Goal: Transaction & Acquisition: Subscribe to service/newsletter

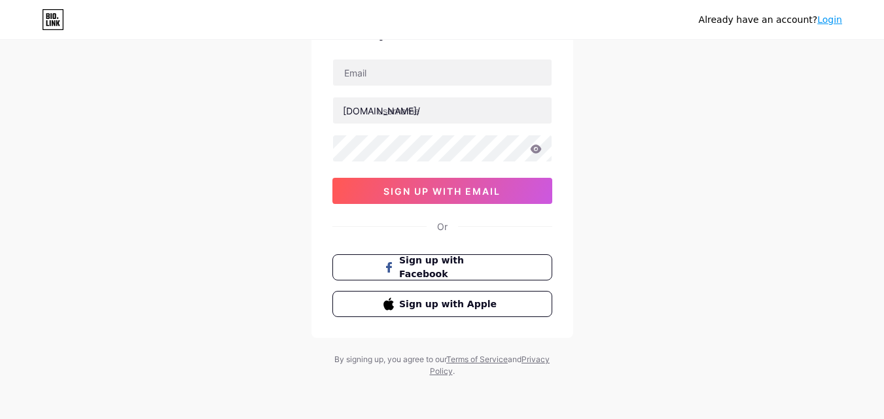
scroll to position [31, 0]
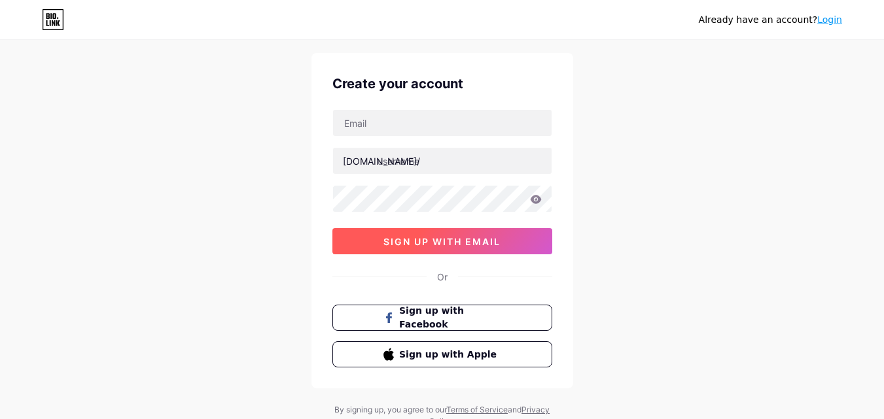
click at [506, 245] on button "sign up with email" at bounding box center [442, 241] width 220 height 26
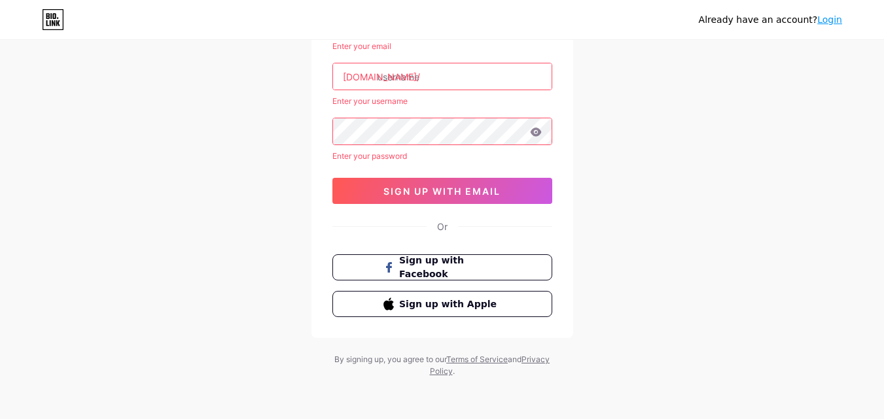
scroll to position [41, 0]
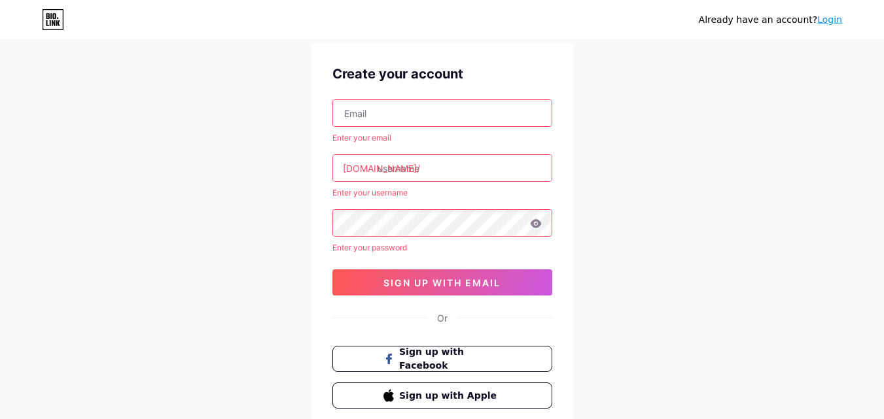
click at [401, 111] on input "text" at bounding box center [442, 113] width 218 height 26
type input "muhammadshahzaibakram18@gmail.com"
click at [423, 164] on input "text" at bounding box center [442, 168] width 218 height 26
drag, startPoint x: 524, startPoint y: 112, endPoint x: 190, endPoint y: 117, distance: 333.6
click at [190, 117] on div "Already have an account? Login Create your account muhammadshahzaibakram18@gmai…" at bounding box center [442, 234] width 884 height 551
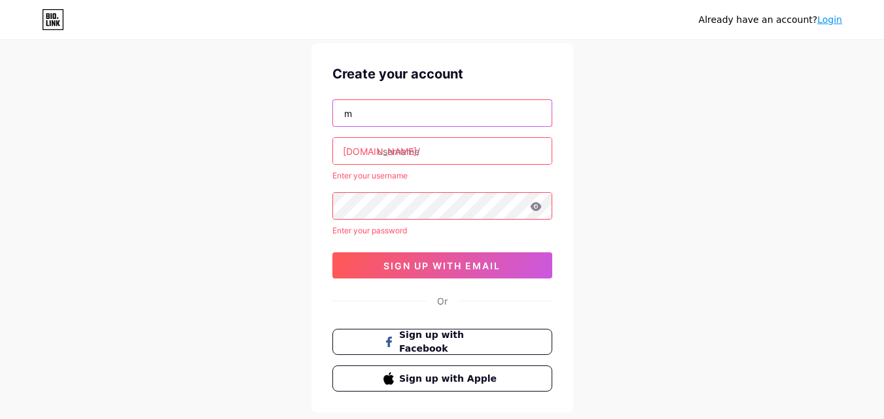
type input "muhammadshahzaibakram18@gmail.com"
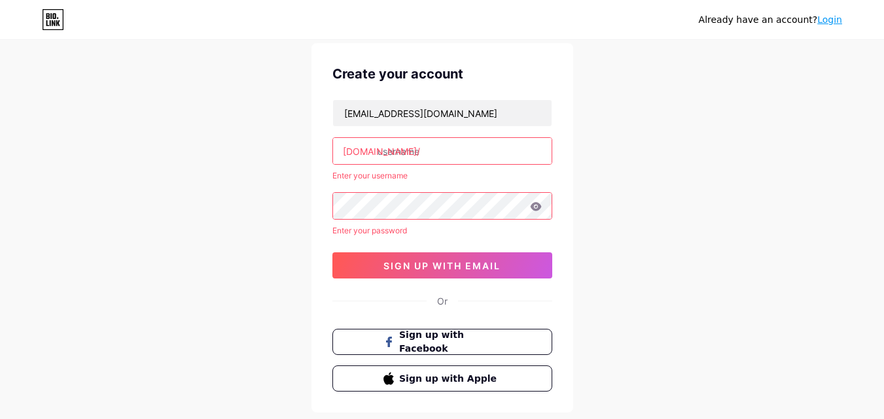
click at [417, 148] on input "text" at bounding box center [442, 151] width 218 height 26
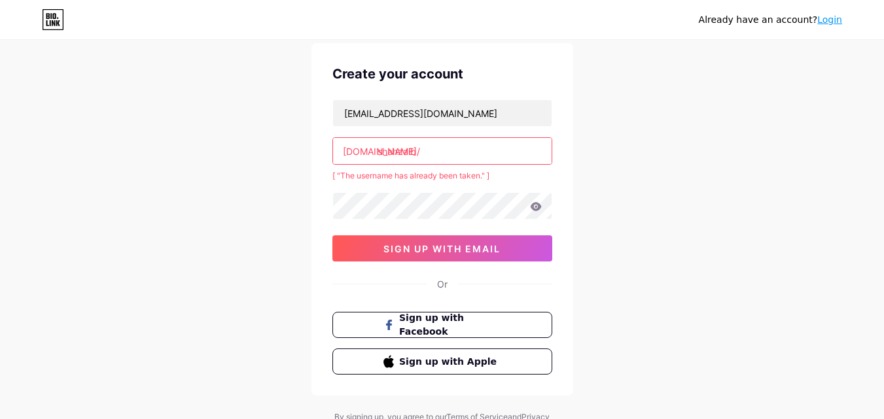
click at [420, 152] on input "shahzaib" at bounding box center [442, 151] width 218 height 26
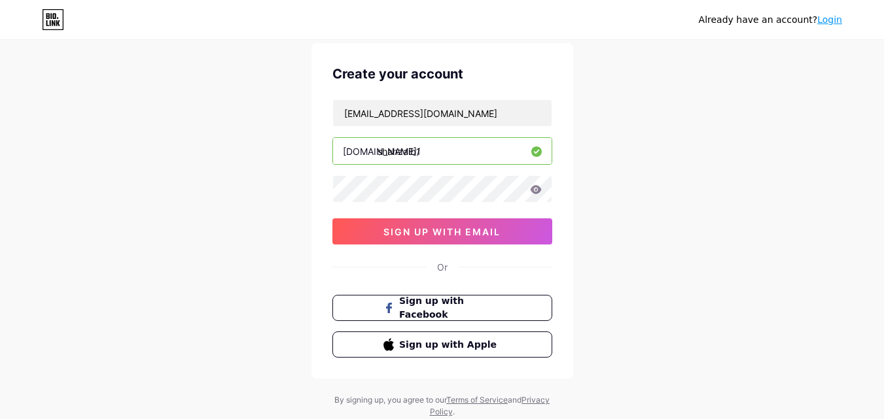
type input "shahzaib1"
click at [534, 186] on icon at bounding box center [535, 189] width 11 height 9
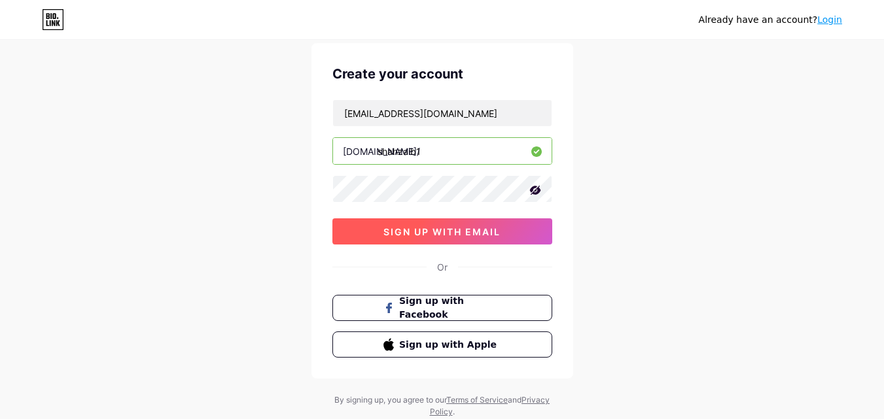
click at [492, 225] on button "sign up with email" at bounding box center [442, 231] width 220 height 26
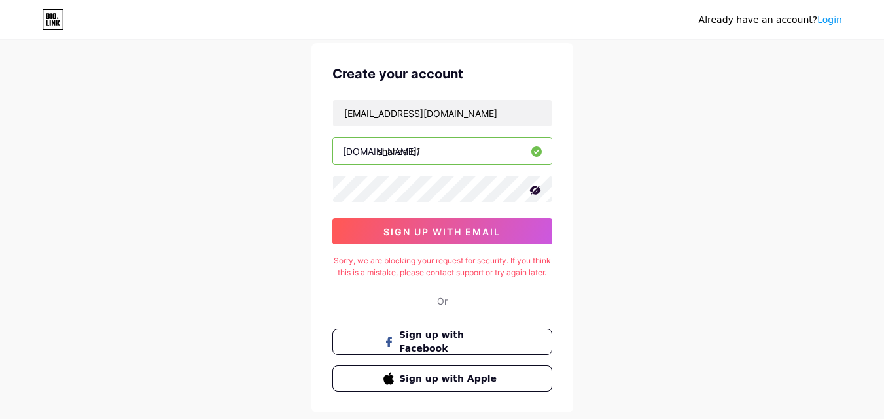
click at [536, 188] on icon at bounding box center [534, 190] width 13 height 13
click at [536, 188] on icon at bounding box center [536, 189] width 12 height 9
click at [841, 161] on div "Already have an account? Login Create your account muhammadshahzaibakram18@gmai…" at bounding box center [442, 226] width 884 height 534
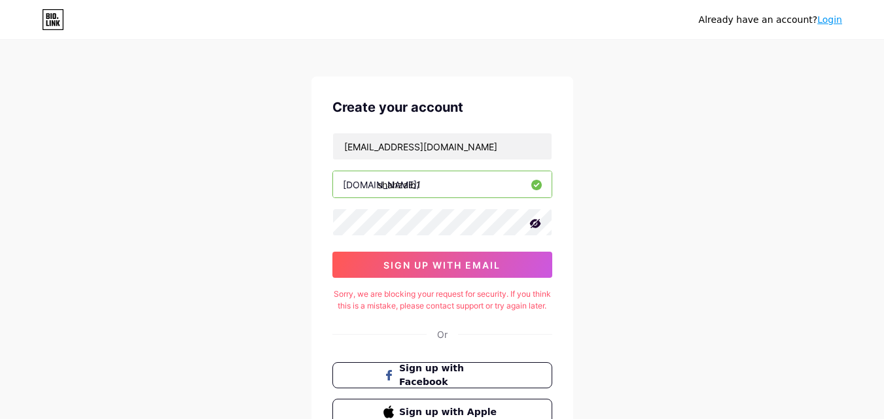
scroll to position [5, 0]
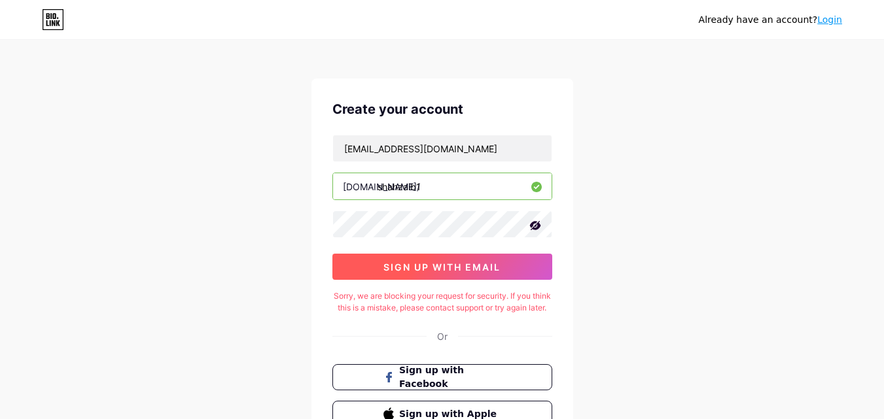
click at [423, 273] on button "sign up with email" at bounding box center [442, 267] width 220 height 26
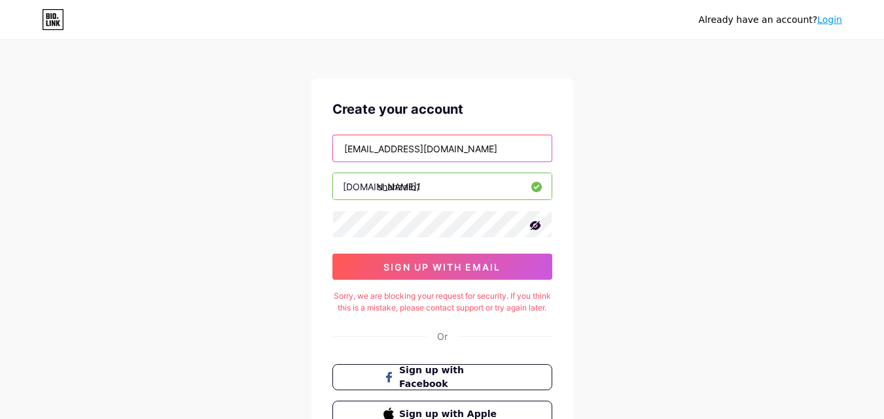
drag, startPoint x: 523, startPoint y: 145, endPoint x: 67, endPoint y: 167, distance: 455.7
click at [67, 167] on div "Already have an account? Login Create your account muhammadshahzaibakram18@gmai…" at bounding box center [442, 262] width 884 height 534
type input "saimakram4040@gmail.com"
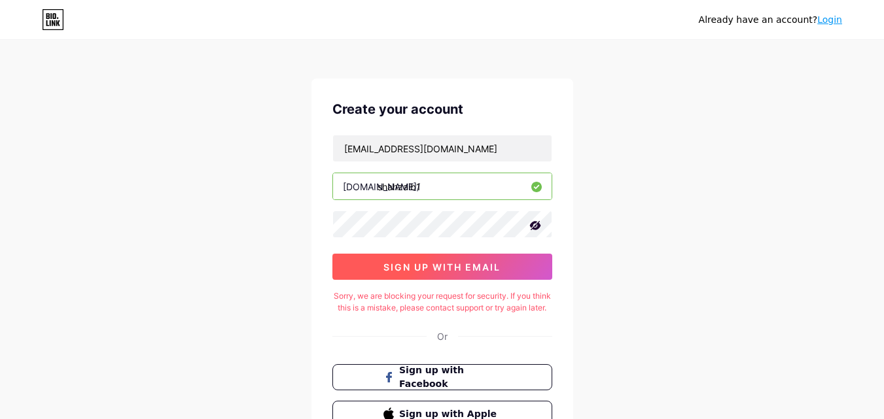
click at [449, 264] on span "sign up with email" at bounding box center [441, 267] width 117 height 11
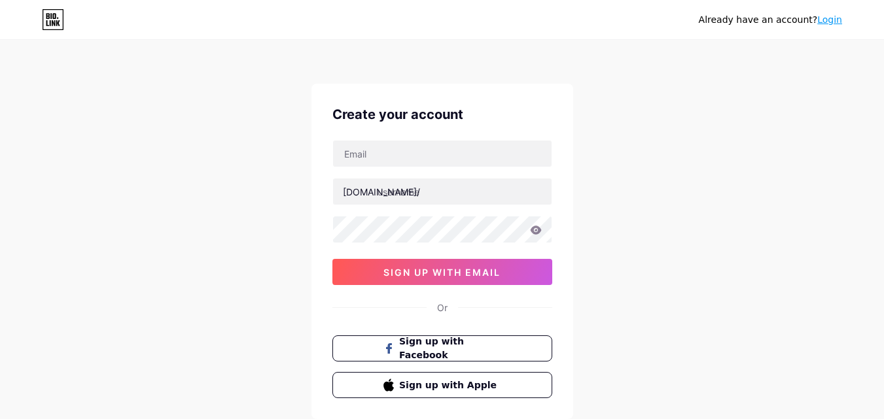
scroll to position [81, 0]
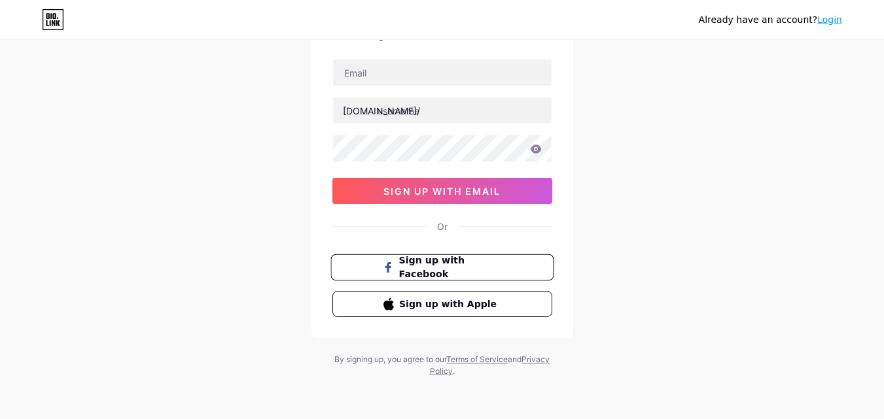
click at [449, 273] on span "Sign up with Facebook" at bounding box center [449, 268] width 103 height 28
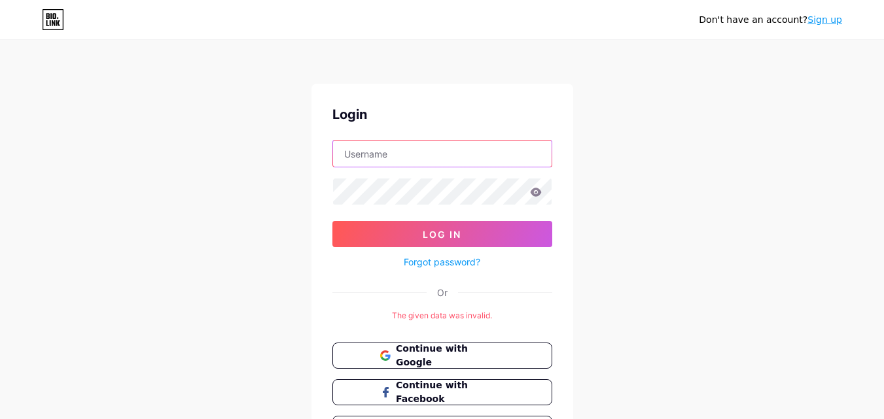
click at [454, 158] on input "text" at bounding box center [442, 154] width 218 height 26
type input "muhammadshahzaibakram18@gmail.com"
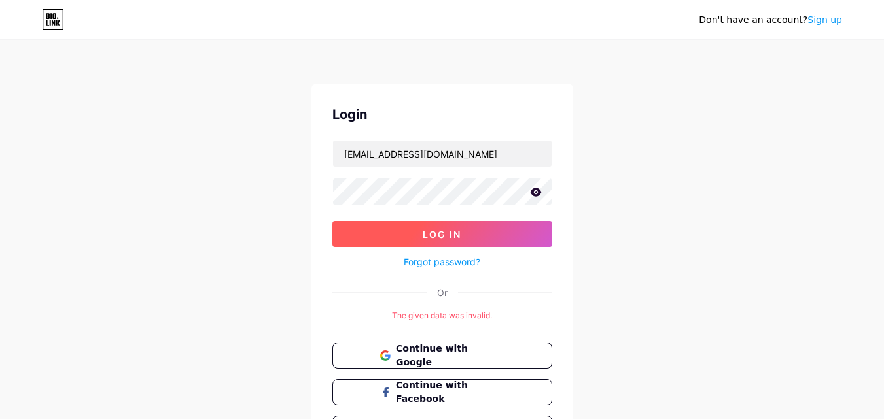
click at [421, 242] on button "Log In" at bounding box center [442, 234] width 220 height 26
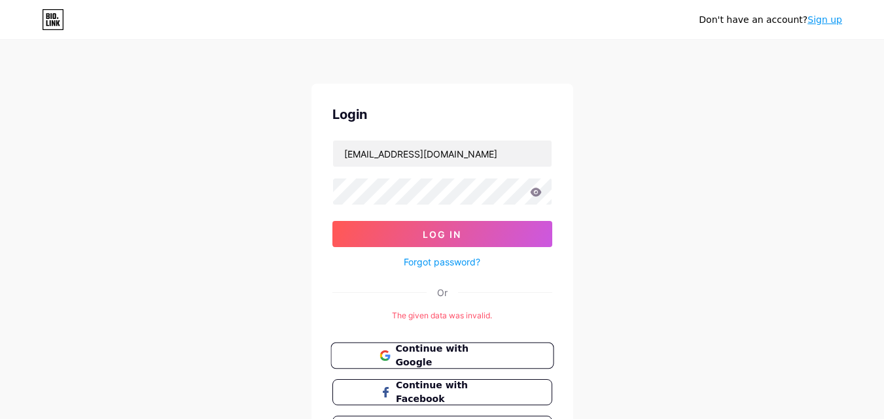
click at [417, 368] on button "Continue with Google" at bounding box center [441, 356] width 223 height 27
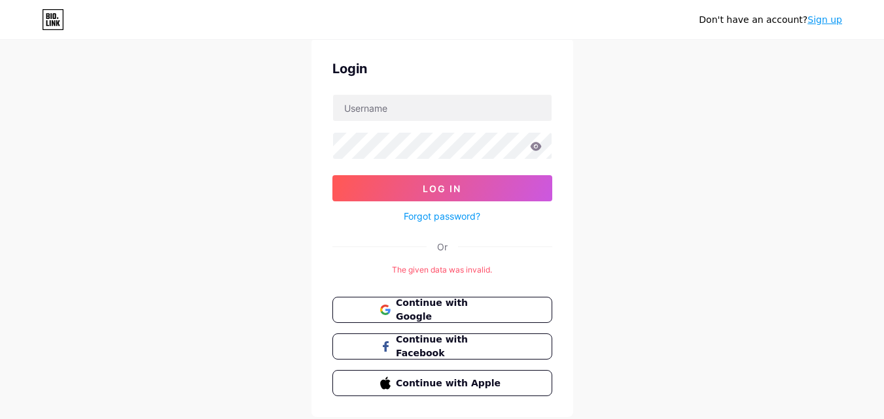
scroll to position [45, 0]
click at [516, 114] on input "text" at bounding box center [442, 108] width 218 height 26
type input "muhammadshahzaibakram18@gmail.com"
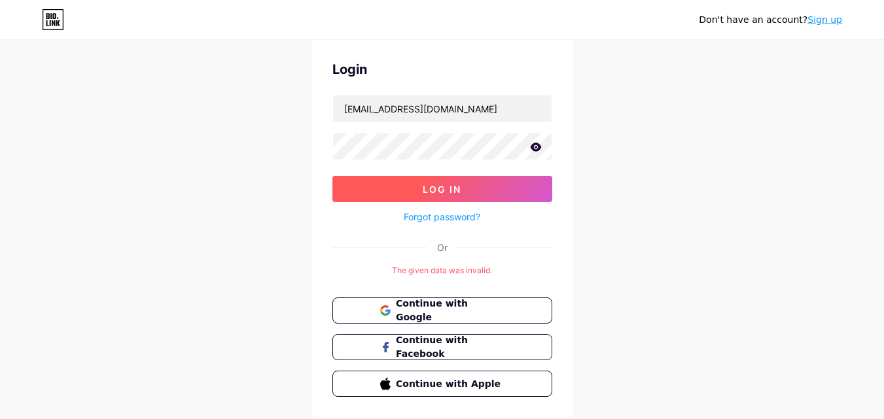
click at [429, 193] on span "Log In" at bounding box center [441, 189] width 39 height 11
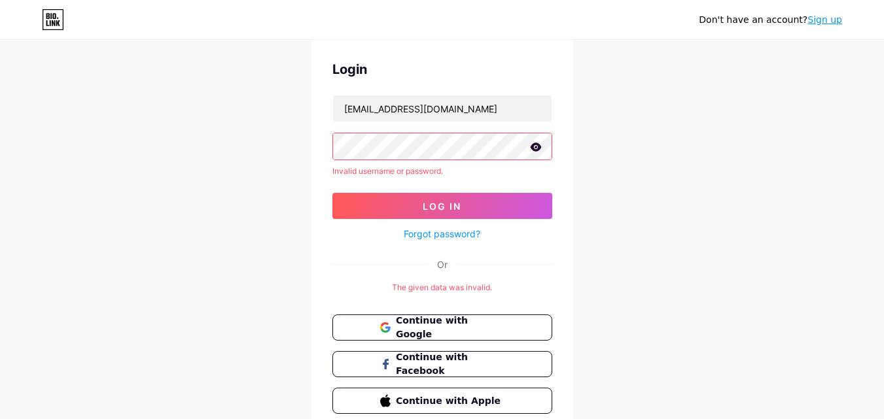
click at [537, 144] on icon at bounding box center [535, 147] width 11 height 9
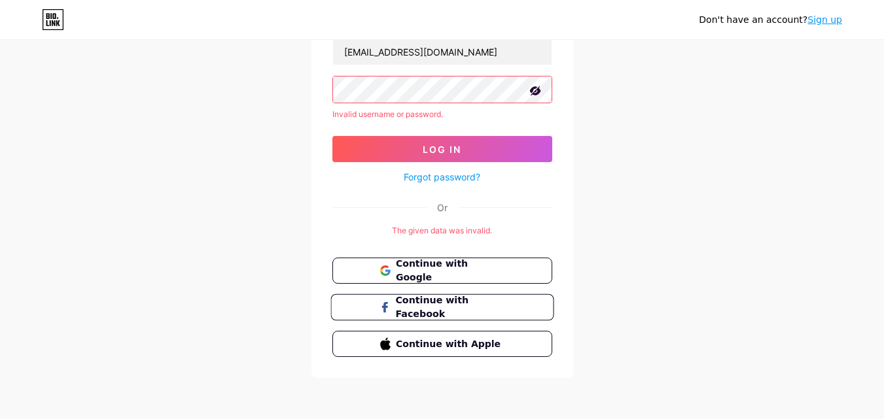
click at [481, 313] on span "Continue with Facebook" at bounding box center [449, 308] width 109 height 28
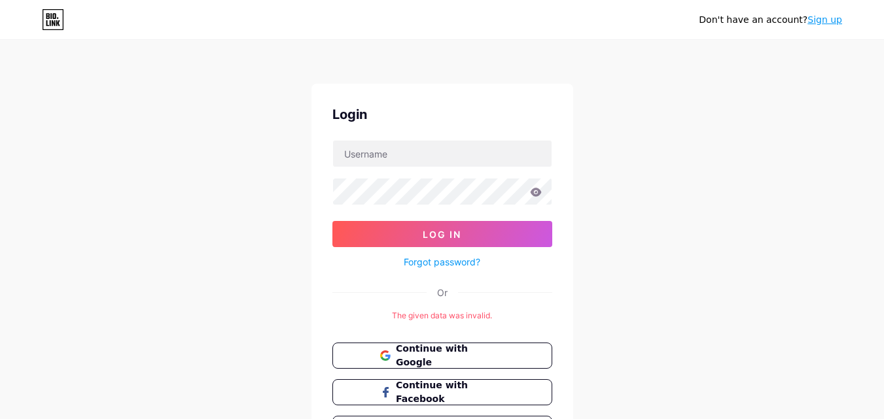
click at [403, 370] on div "Continue with Google Continue with Facebook Continue with Apple" at bounding box center [442, 392] width 220 height 99
click at [403, 359] on span "Continue with Google" at bounding box center [449, 356] width 109 height 28
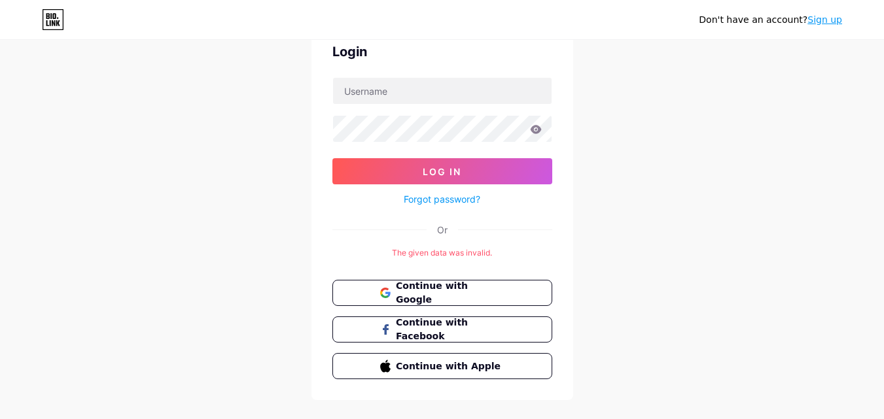
scroll to position [60, 0]
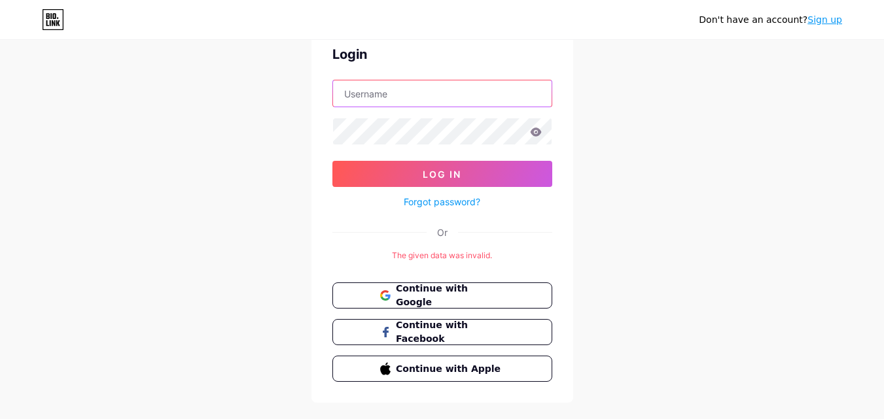
click at [519, 86] on input "text" at bounding box center [442, 93] width 218 height 26
click at [307, 133] on div "Don't have an account? Sign up Login Log In Forgot password? Or The given data …" at bounding box center [442, 192] width 884 height 505
click at [413, 84] on input "text" at bounding box center [442, 93] width 218 height 26
type input "SHAHZAIB"
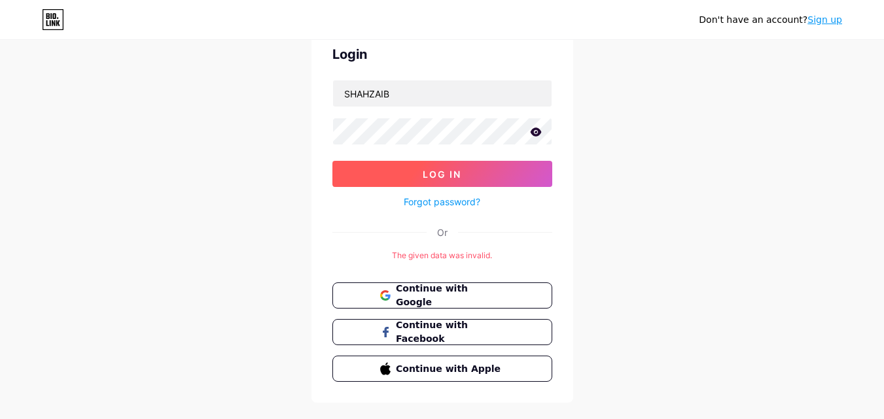
click at [396, 171] on button "Log In" at bounding box center [442, 174] width 220 height 26
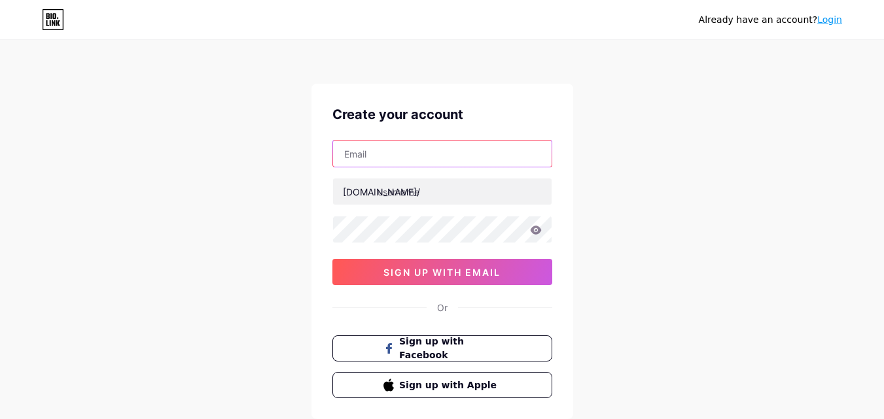
click at [508, 146] on input "text" at bounding box center [442, 154] width 218 height 26
type input "muhammadshahzaibakram18@gmail.com"
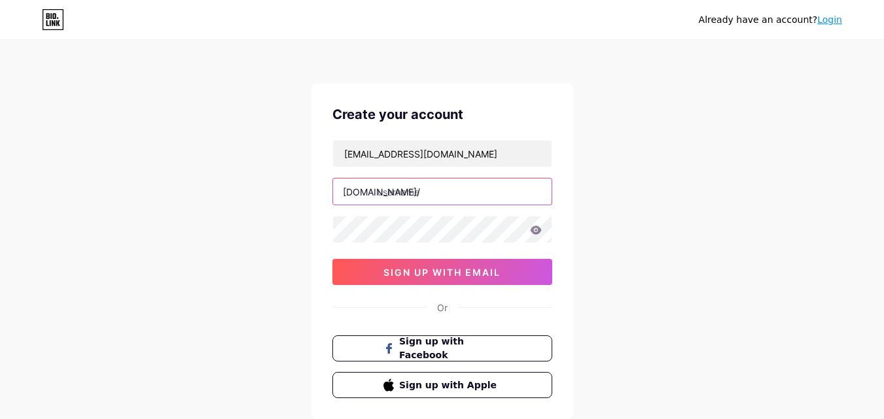
click at [460, 199] on input "text" at bounding box center [442, 192] width 218 height 26
type input "shahzaib1"
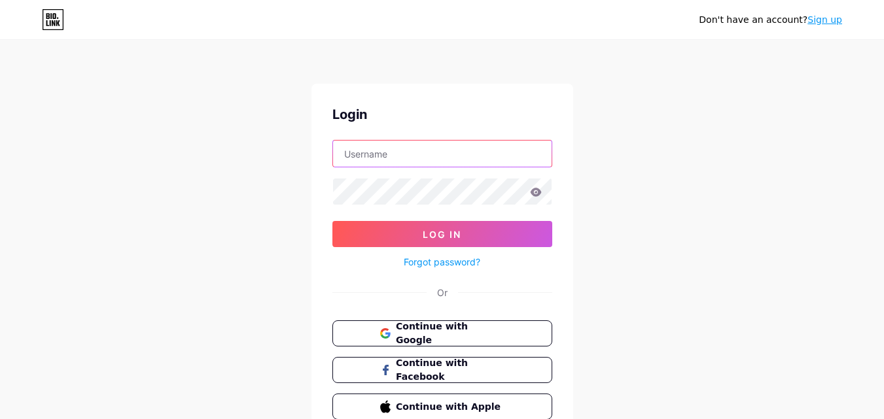
click at [412, 158] on input "text" at bounding box center [442, 154] width 218 height 26
click at [412, 158] on input "SHAHZAIB" at bounding box center [442, 154] width 218 height 26
type input "S"
type input "shahzaib"
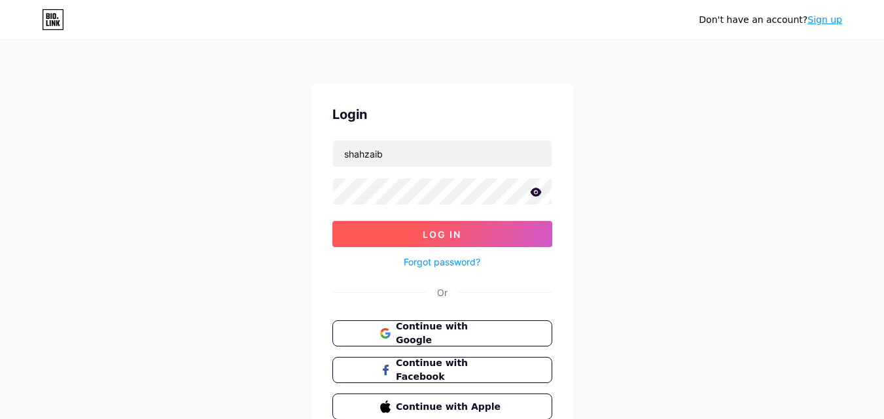
click at [455, 239] on span "Log In" at bounding box center [441, 234] width 39 height 11
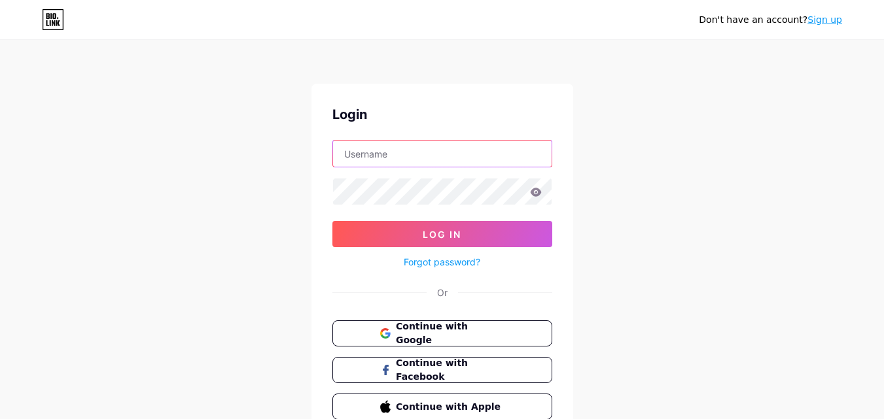
click at [468, 152] on input "text" at bounding box center [442, 154] width 218 height 26
type input "S"
type input "shahzaib"
click at [301, 189] on div "Don't have an account? Sign up Login shahzaib Log In Forgot password? Or Contin…" at bounding box center [442, 241] width 884 height 483
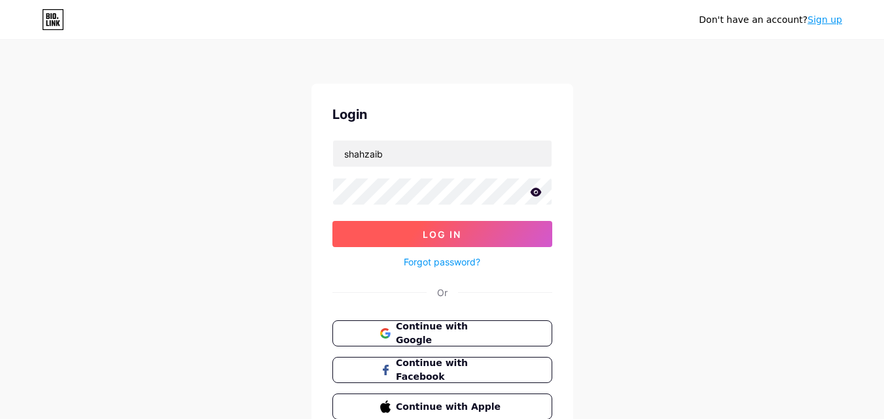
click at [383, 225] on button "Log In" at bounding box center [442, 234] width 220 height 26
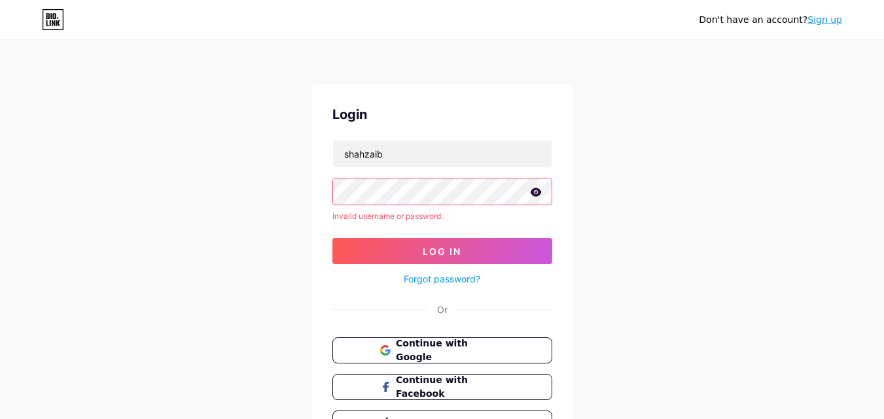
click at [538, 189] on icon at bounding box center [535, 192] width 11 height 9
click at [468, 275] on link "Forgot password?" at bounding box center [441, 279] width 77 height 14
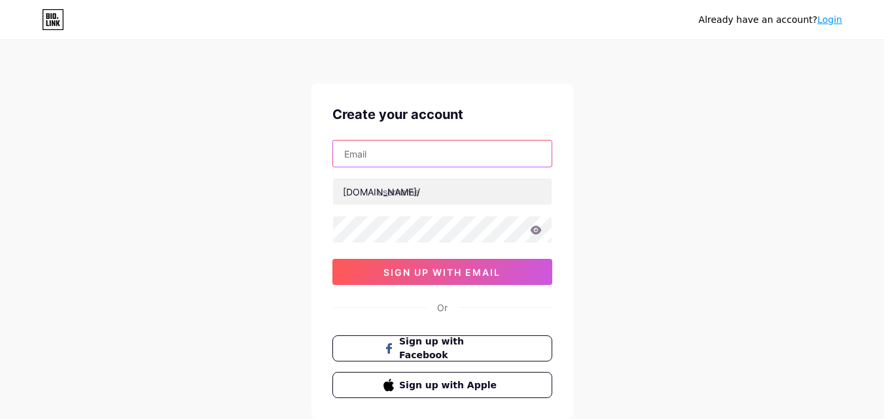
click at [413, 158] on input "text" at bounding box center [442, 154] width 218 height 26
type input "sai"
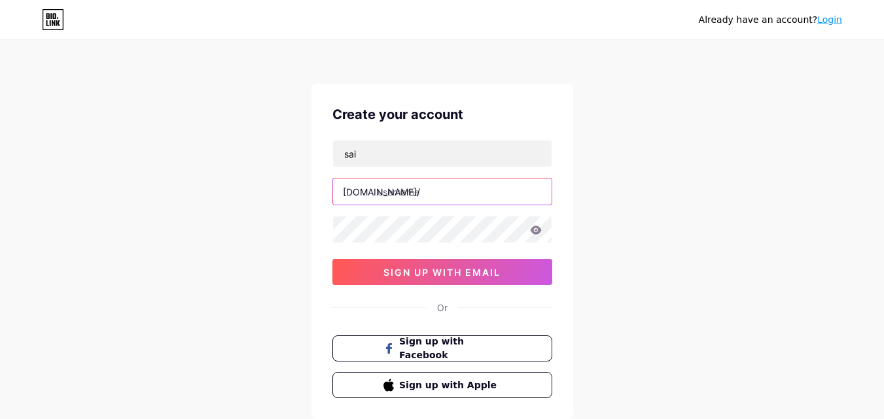
click at [383, 192] on input "text" at bounding box center [442, 192] width 218 height 26
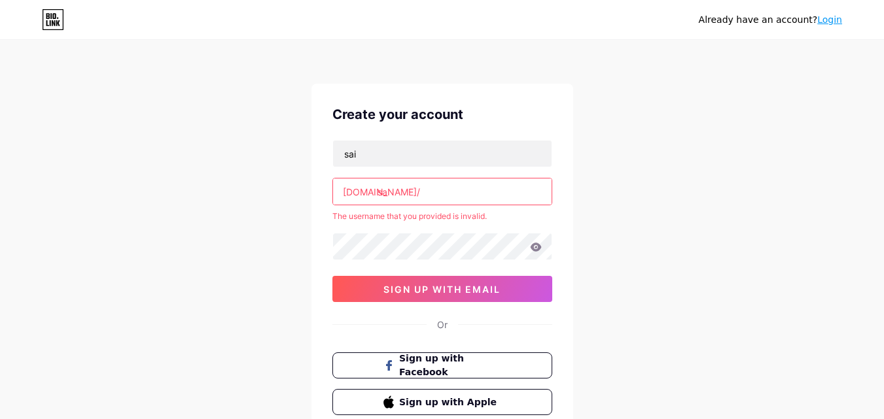
type input "s"
click at [373, 163] on input "sai" at bounding box center [442, 154] width 218 height 26
drag, startPoint x: 411, startPoint y: 149, endPoint x: 391, endPoint y: 160, distance: 23.1
click at [391, 160] on input "saimakram4040@gmail.com" at bounding box center [442, 154] width 218 height 26
type input "saimakram2020@gmail.com"
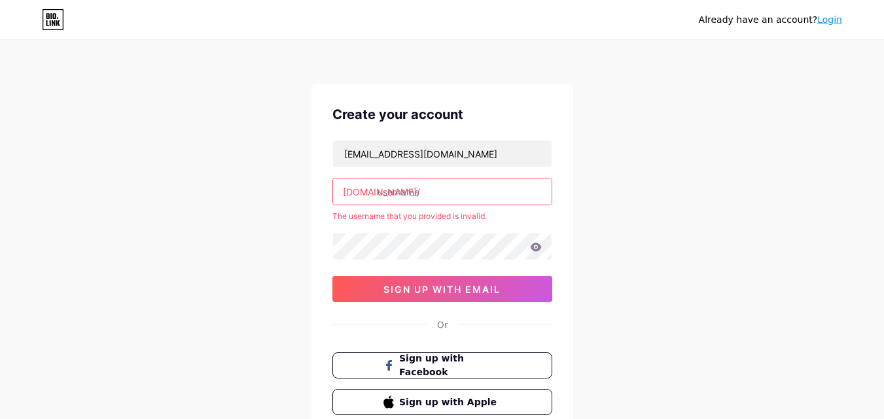
click at [444, 187] on input "text" at bounding box center [442, 192] width 218 height 26
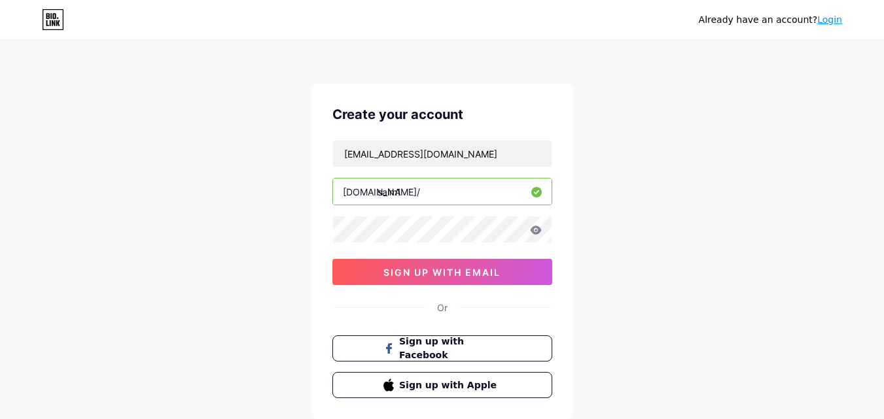
type input "saim1"
click at [535, 229] on icon at bounding box center [536, 230] width 12 height 9
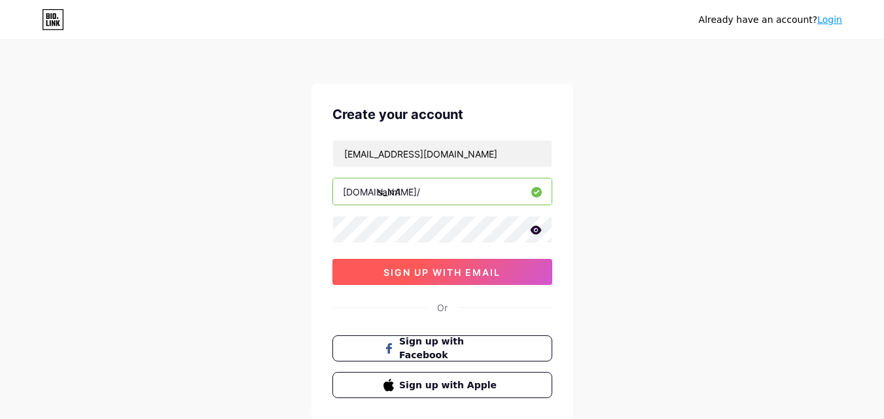
click at [433, 273] on span "sign up with email" at bounding box center [441, 272] width 117 height 11
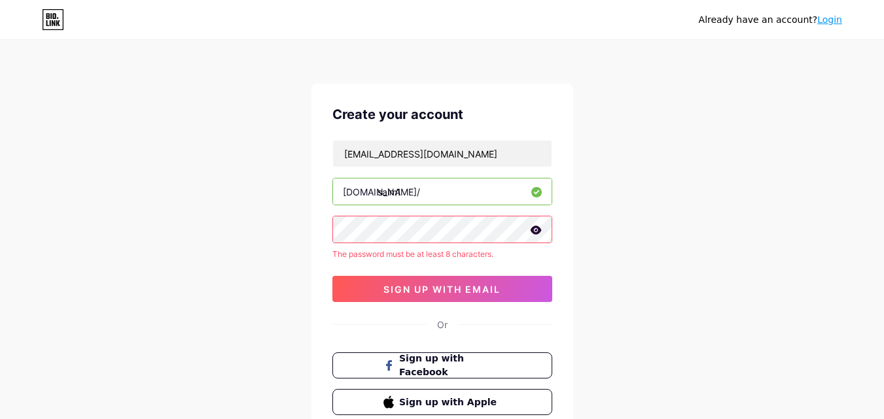
click at [541, 233] on icon at bounding box center [536, 230] width 12 height 9
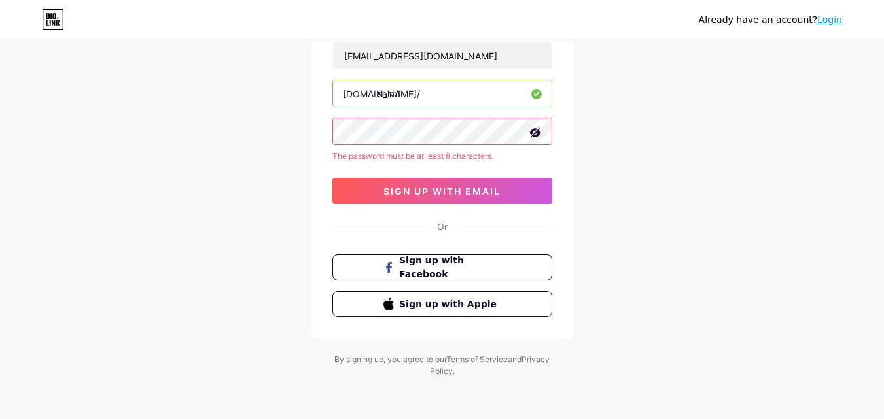
scroll to position [81, 0]
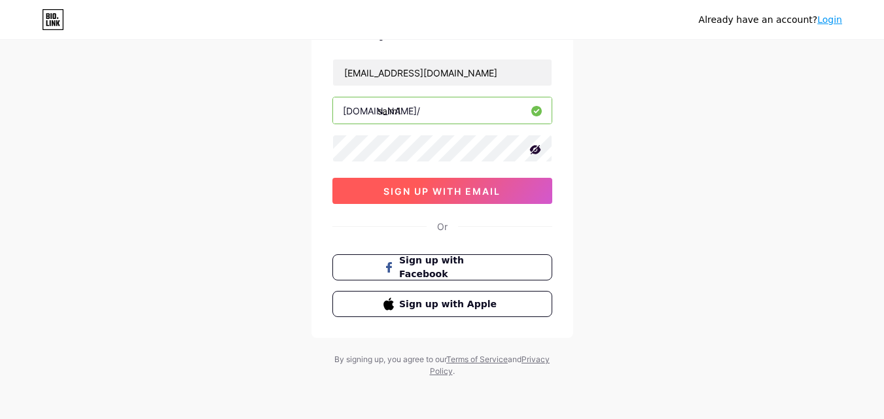
click at [403, 183] on button "sign up with email" at bounding box center [442, 191] width 220 height 26
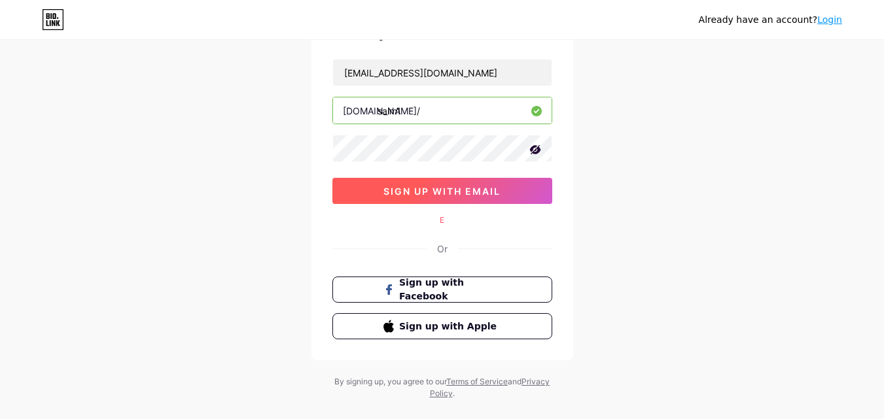
click at [355, 179] on button "sign up with email" at bounding box center [442, 191] width 220 height 26
click at [375, 192] on button "sign up with email" at bounding box center [442, 191] width 220 height 26
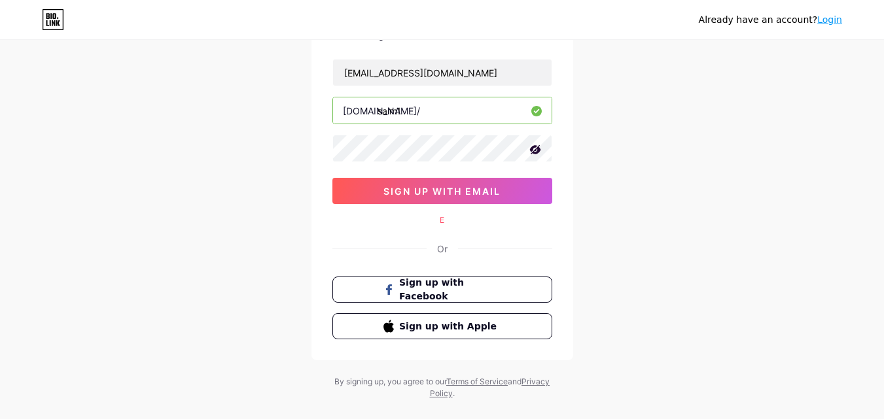
click at [439, 252] on div "Or" at bounding box center [442, 249] width 10 height 14
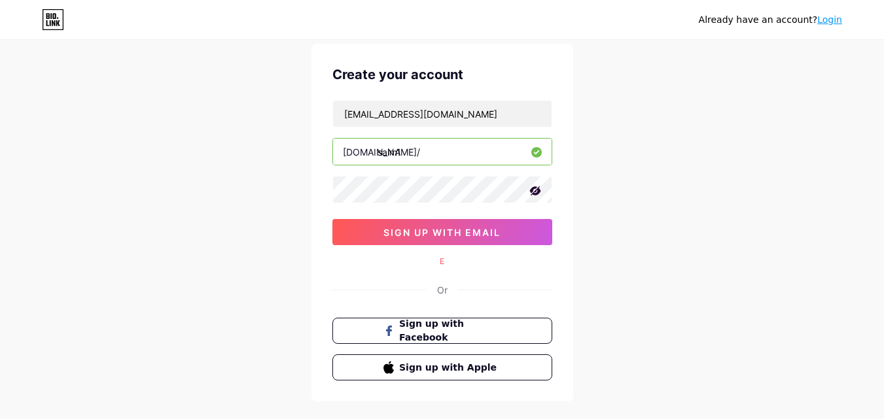
scroll to position [22, 0]
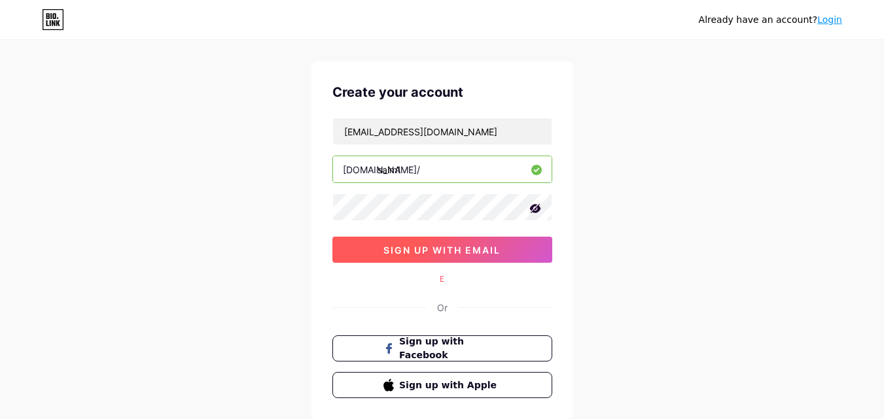
click at [406, 254] on span "sign up with email" at bounding box center [441, 250] width 117 height 11
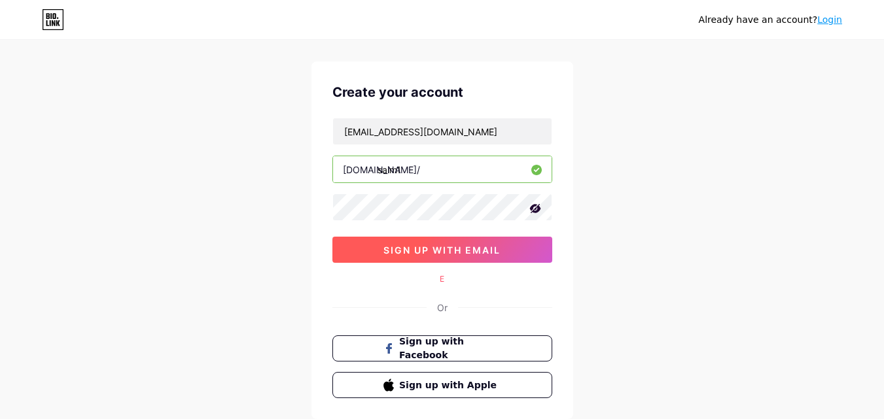
click at [406, 254] on span "sign up with email" at bounding box center [441, 250] width 117 height 11
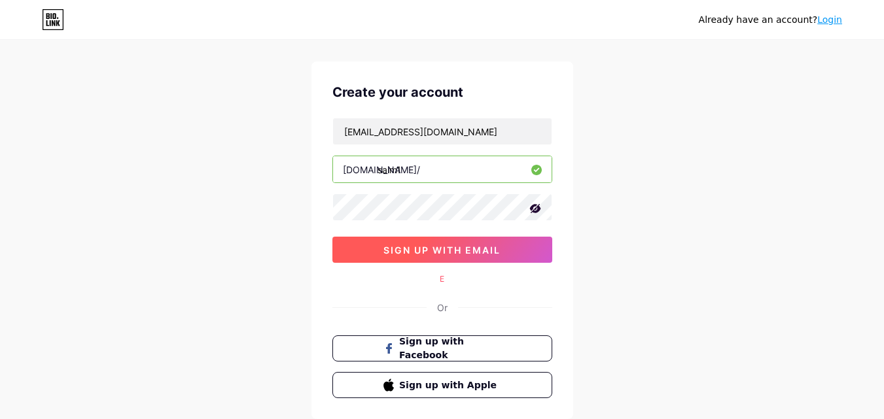
click at [406, 254] on span "sign up with email" at bounding box center [441, 250] width 117 height 11
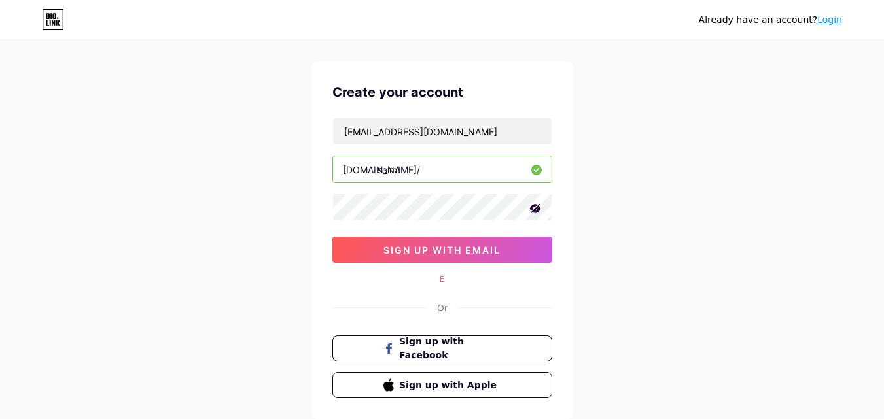
click at [441, 282] on div "E" at bounding box center [442, 279] width 220 height 12
drag, startPoint x: 441, startPoint y: 282, endPoint x: 452, endPoint y: 279, distance: 11.4
click at [452, 279] on div "E" at bounding box center [442, 279] width 220 height 12
click at [369, 346] on button "Sign up with Facebook" at bounding box center [441, 348] width 223 height 27
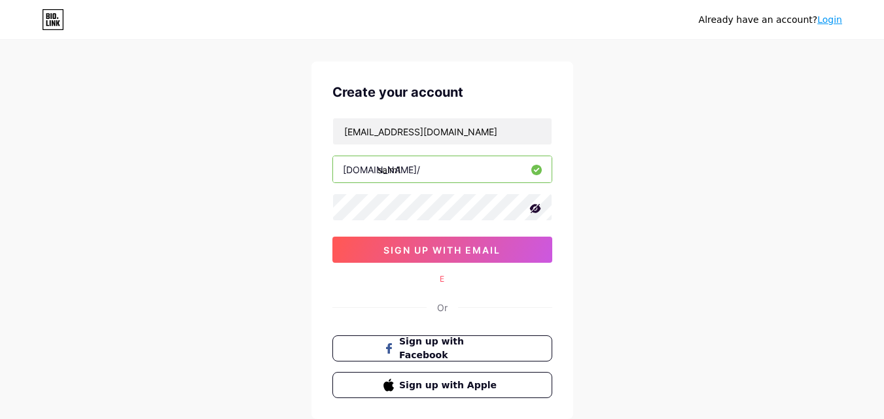
click at [534, 207] on icon at bounding box center [534, 208] width 13 height 13
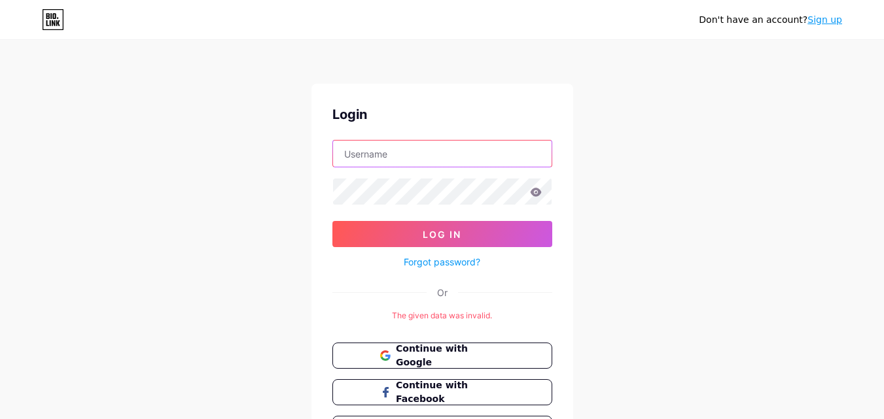
click at [393, 150] on input "text" at bounding box center [442, 154] width 218 height 26
type input "saim"
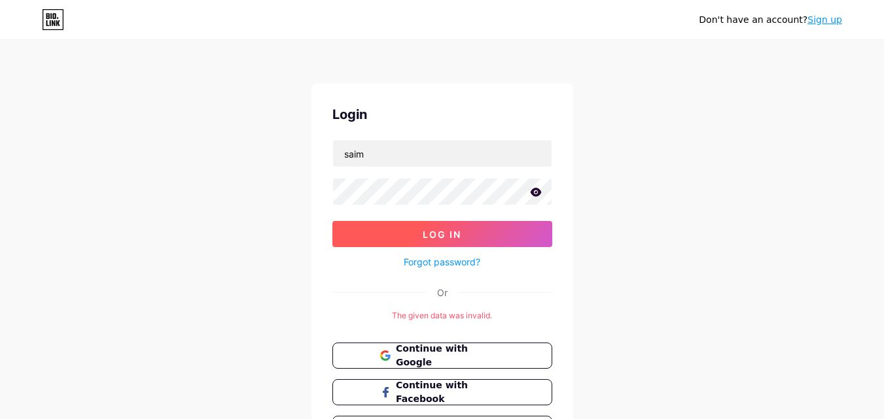
click at [413, 237] on button "Log In" at bounding box center [442, 234] width 220 height 26
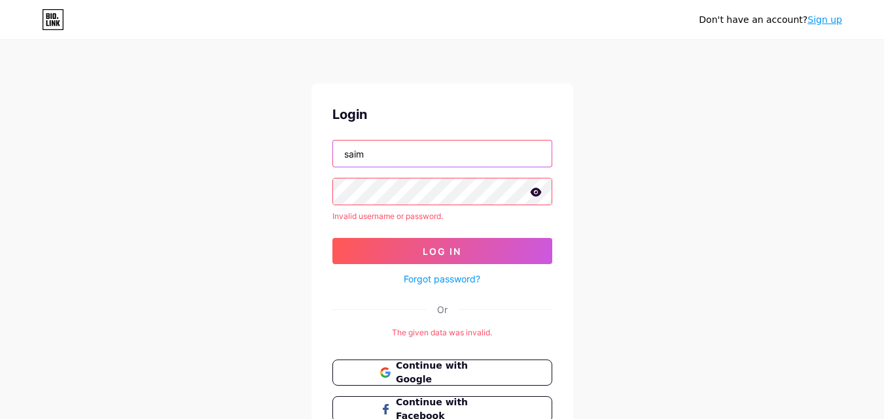
click at [379, 156] on input "saim" at bounding box center [442, 154] width 218 height 26
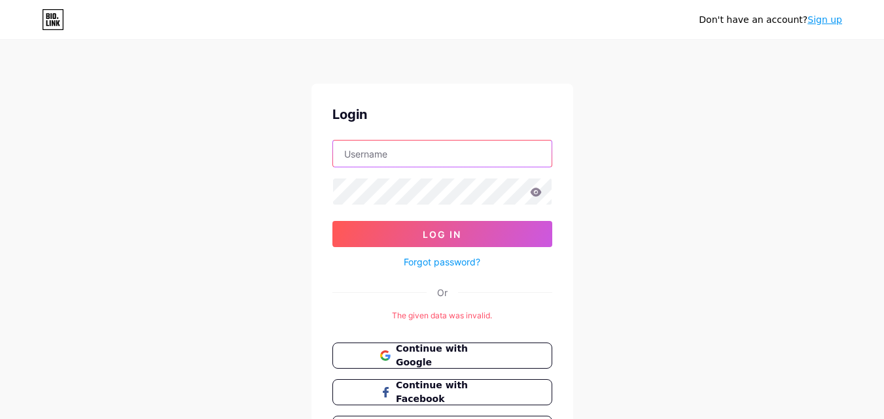
click at [387, 152] on input "text" at bounding box center [442, 154] width 218 height 26
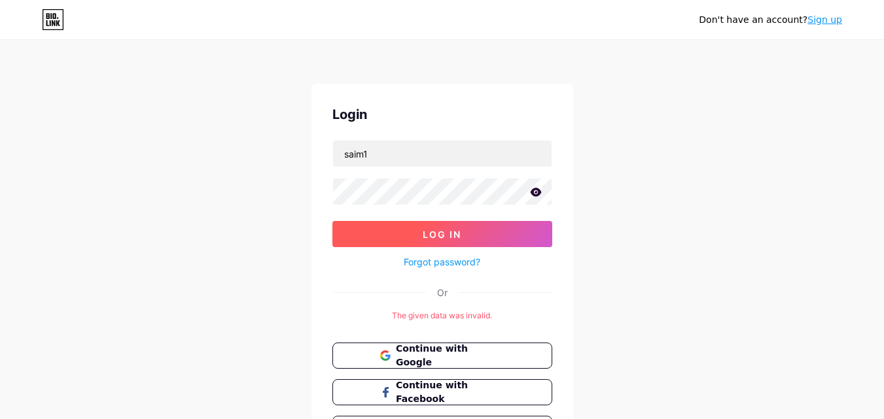
click at [366, 244] on button "Log In" at bounding box center [442, 234] width 220 height 26
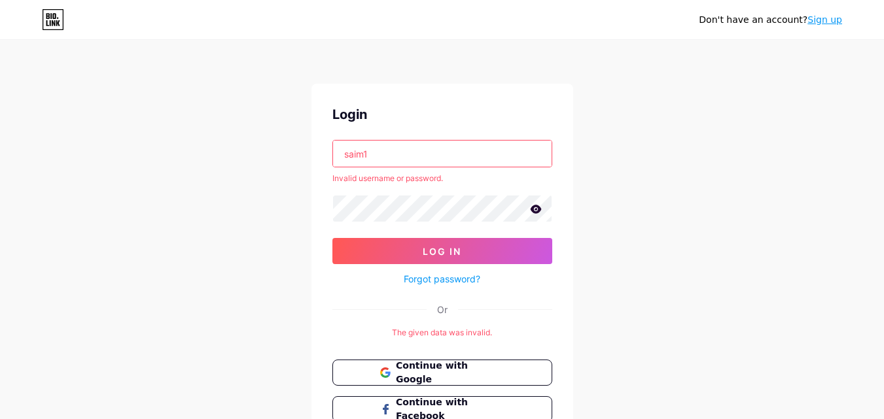
click at [373, 152] on input "saim1" at bounding box center [442, 154] width 218 height 26
type input "saim1"
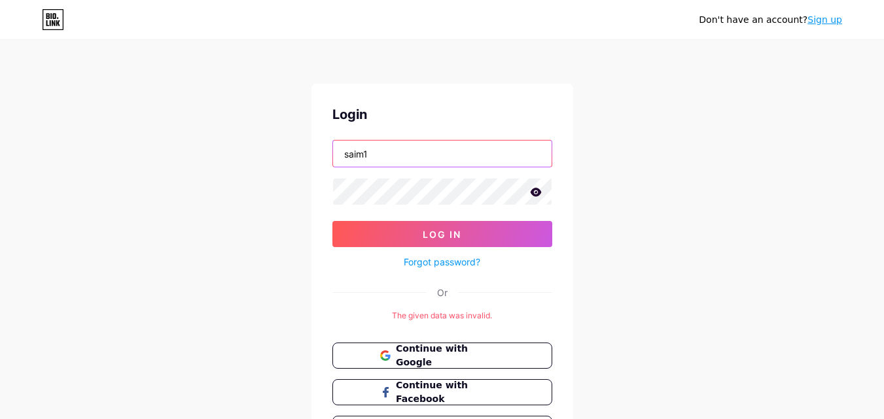
click at [332, 221] on button "Log In" at bounding box center [442, 234] width 220 height 26
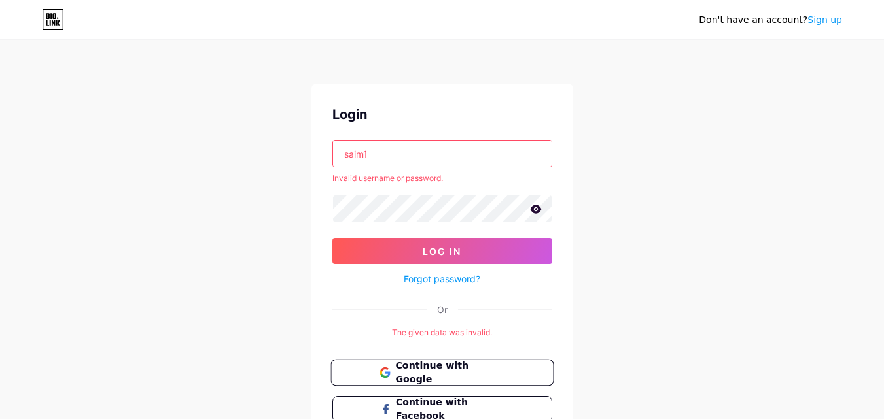
click at [485, 374] on span "Continue with Google" at bounding box center [449, 373] width 109 height 28
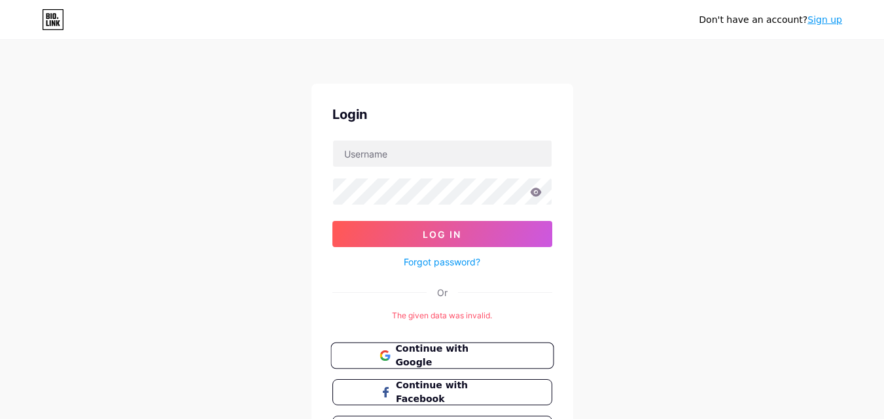
click at [459, 361] on span "Continue with Google" at bounding box center [449, 356] width 109 height 28
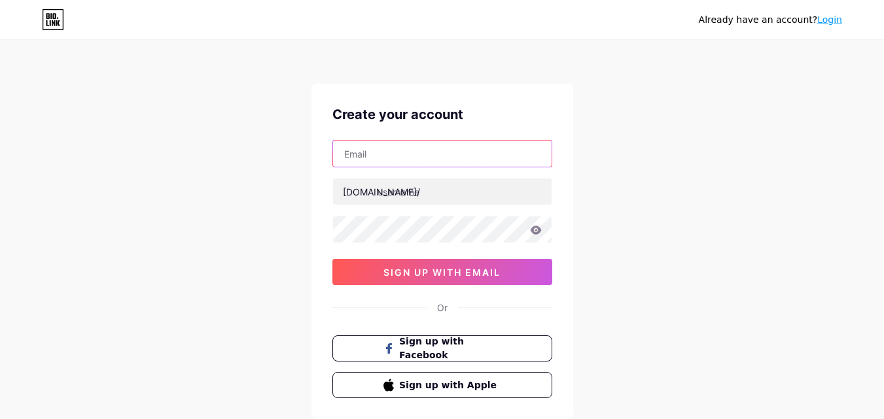
click at [418, 153] on input "text" at bounding box center [442, 154] width 218 height 26
type input "[EMAIL_ADDRESS][DOMAIN_NAME]"
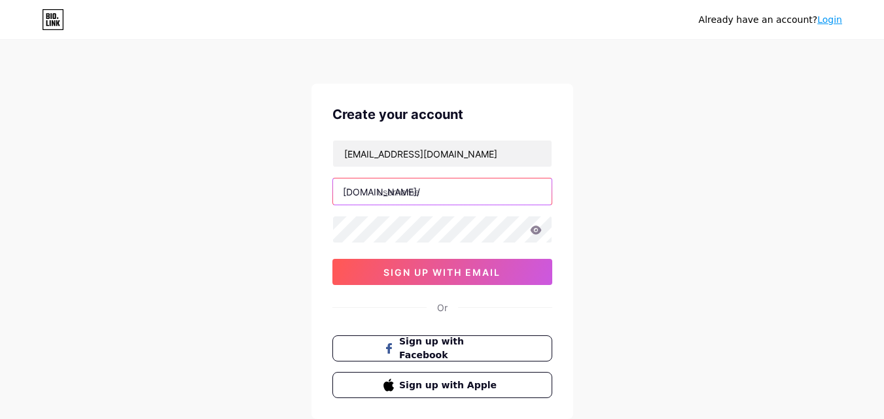
click at [421, 188] on input "text" at bounding box center [442, 192] width 218 height 26
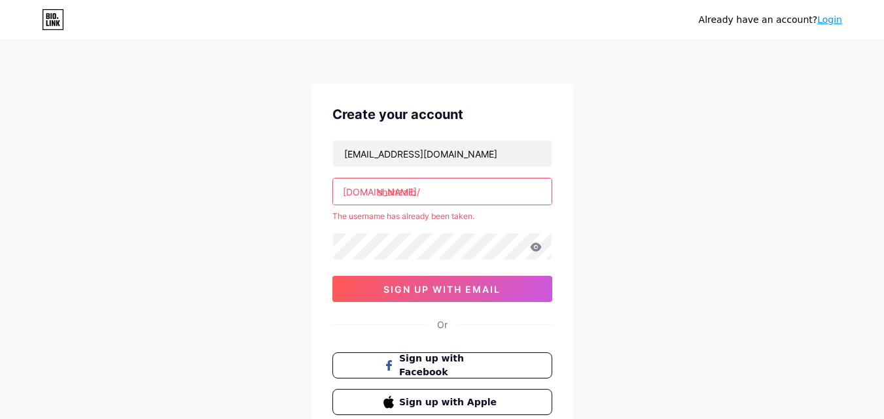
type input "shahzaib"
click at [422, 233] on div at bounding box center [442, 246] width 220 height 27
click at [423, 201] on input "shahzaib" at bounding box center [442, 192] width 218 height 26
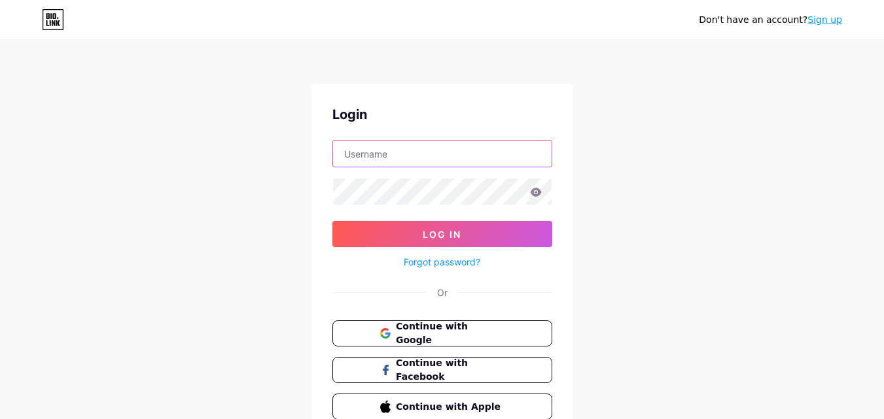
click at [453, 157] on input "text" at bounding box center [442, 154] width 218 height 26
type input "shahzaib"
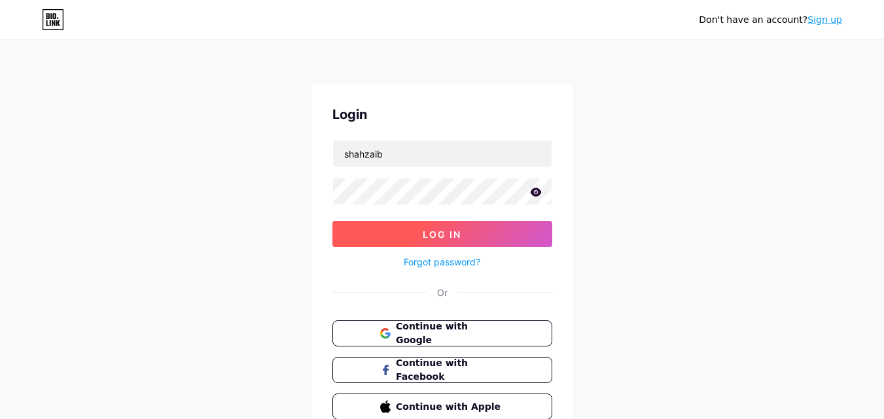
click at [424, 239] on span "Log In" at bounding box center [441, 234] width 39 height 11
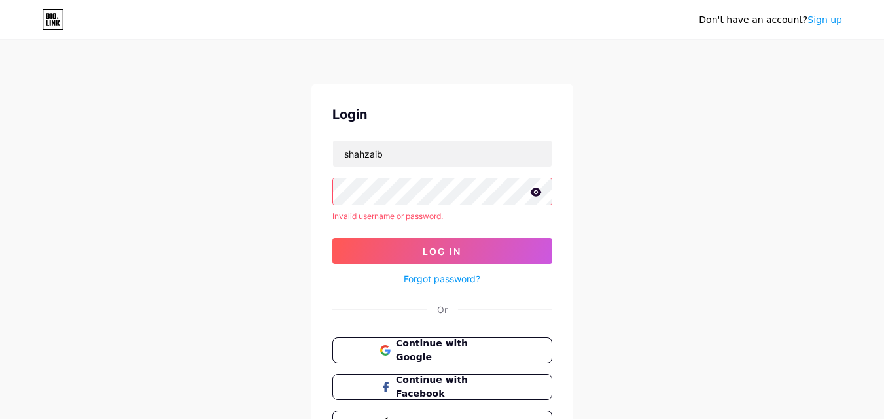
click at [534, 195] on icon at bounding box center [535, 192] width 11 height 9
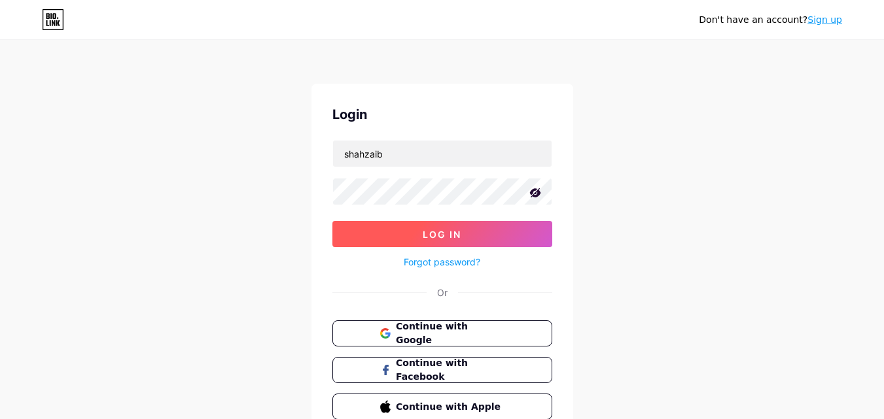
click at [370, 242] on button "Log In" at bounding box center [442, 234] width 220 height 26
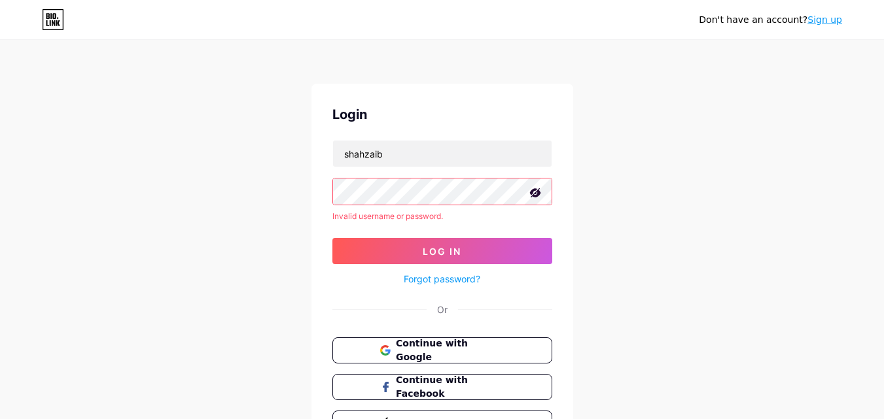
click at [427, 273] on link "Forgot password?" at bounding box center [441, 279] width 77 height 14
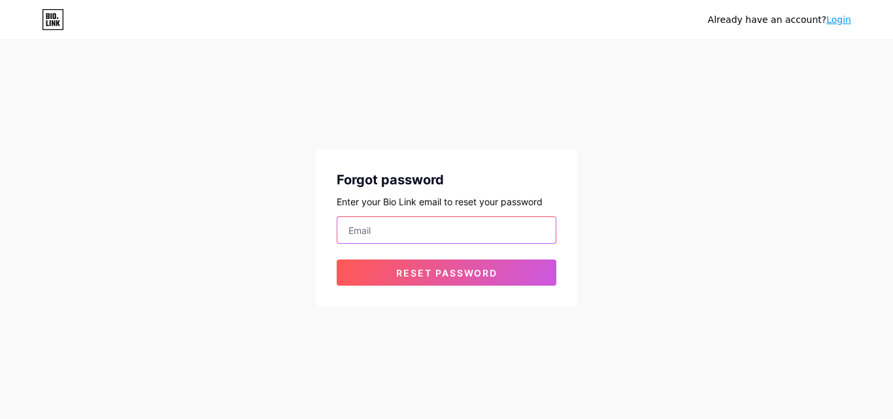
click at [459, 226] on input "email" at bounding box center [446, 230] width 218 height 26
drag, startPoint x: 388, startPoint y: 235, endPoint x: 313, endPoint y: 235, distance: 75.2
click at [313, 235] on div "Already have an account? Login Forgot password Enter your Bio Link email to res…" at bounding box center [446, 174] width 893 height 349
click at [360, 350] on div "Already have an account? Login Forgot password Enter your Bio Link email to res…" at bounding box center [446, 209] width 893 height 419
click at [396, 239] on input "shahzaib" at bounding box center [446, 230] width 218 height 26
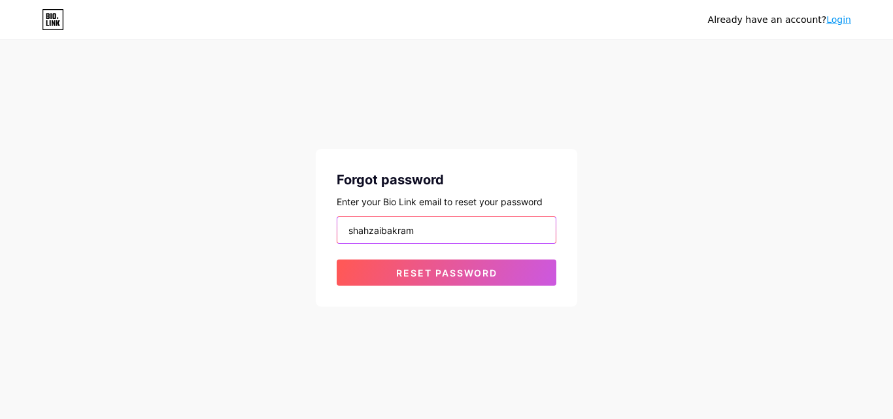
click at [345, 239] on input "shahzaibakram" at bounding box center [446, 230] width 218 height 26
click at [476, 233] on input "muhammadshahzaibakram" at bounding box center [446, 230] width 218 height 26
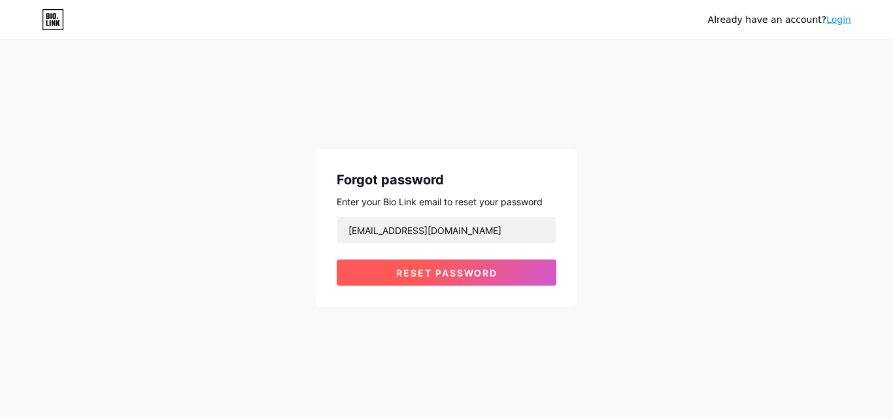
click at [476, 266] on button "Reset password" at bounding box center [447, 273] width 220 height 26
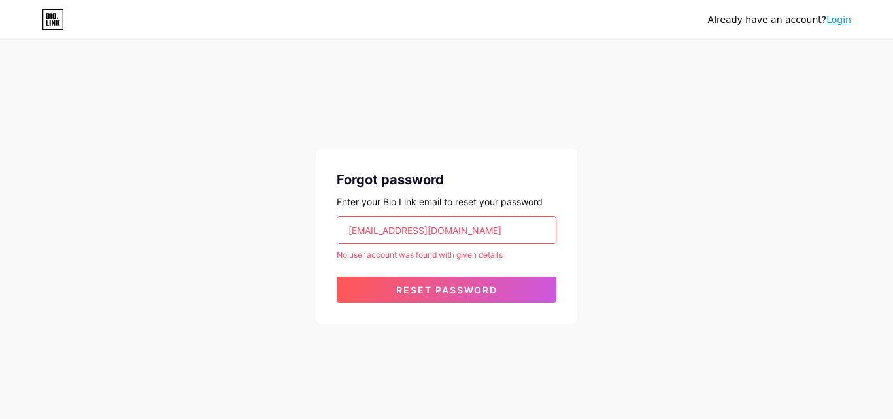
drag, startPoint x: 528, startPoint y: 233, endPoint x: 8, endPoint y: 264, distance: 521.5
click at [8, 264] on div "Already have an account? Login Forgot password Enter your Bio Link email to res…" at bounding box center [446, 183] width 893 height 366
type input "shahzaib"
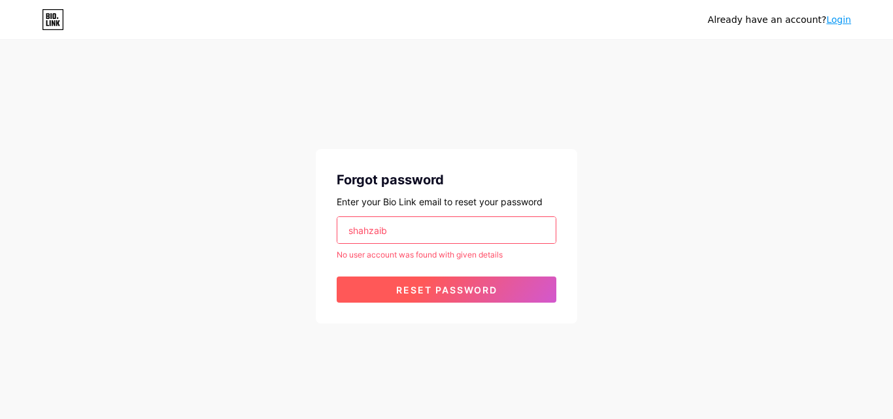
click at [429, 287] on span "Reset password" at bounding box center [446, 289] width 101 height 11
click at [424, 287] on span "Reset password" at bounding box center [446, 289] width 101 height 11
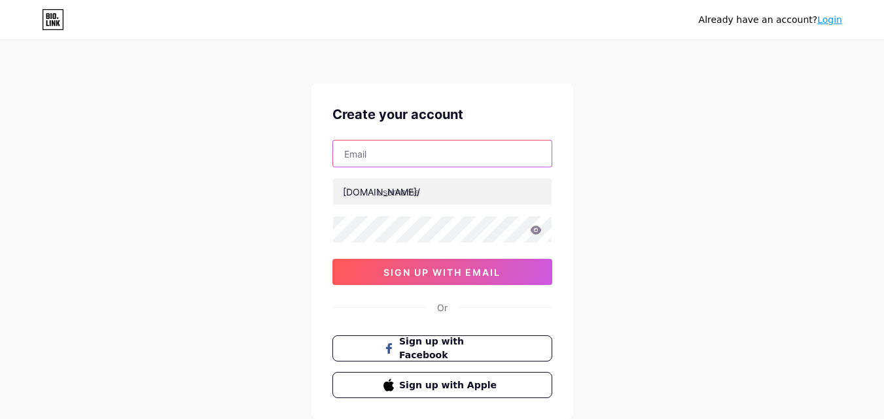
click at [461, 151] on input "text" at bounding box center [442, 154] width 218 height 26
paste input "[EMAIL_ADDRESS][DOMAIN_NAME]"
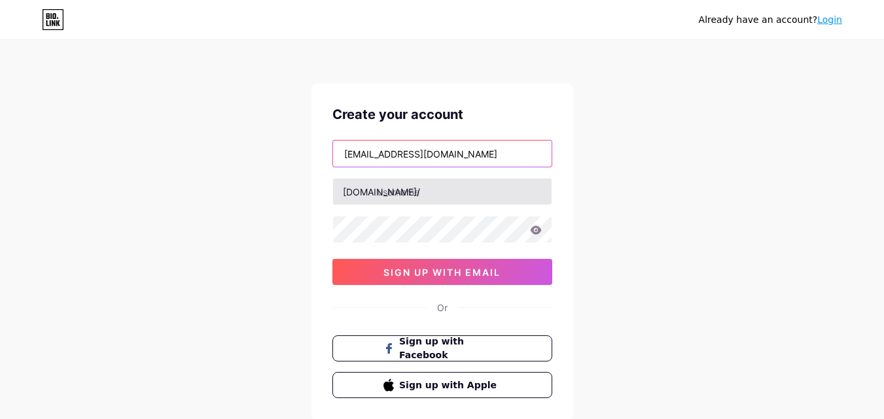
type input "[EMAIL_ADDRESS][DOMAIN_NAME]"
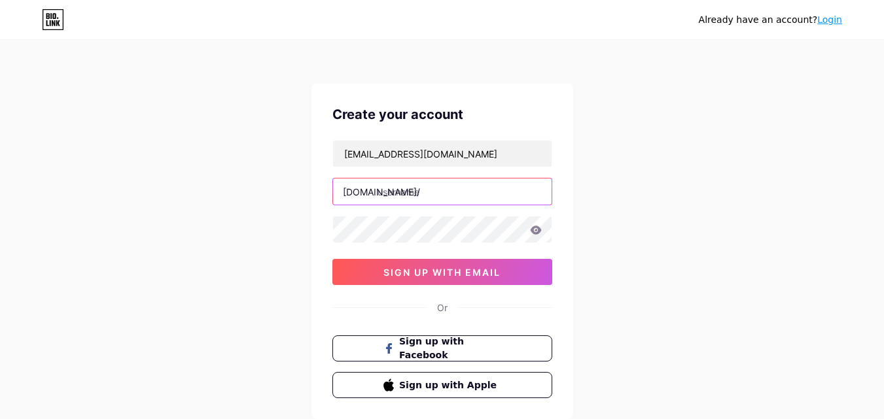
click at [441, 184] on input "text" at bounding box center [442, 192] width 218 height 26
type input "shahzaib2"
click at [536, 234] on icon at bounding box center [535, 230] width 11 height 9
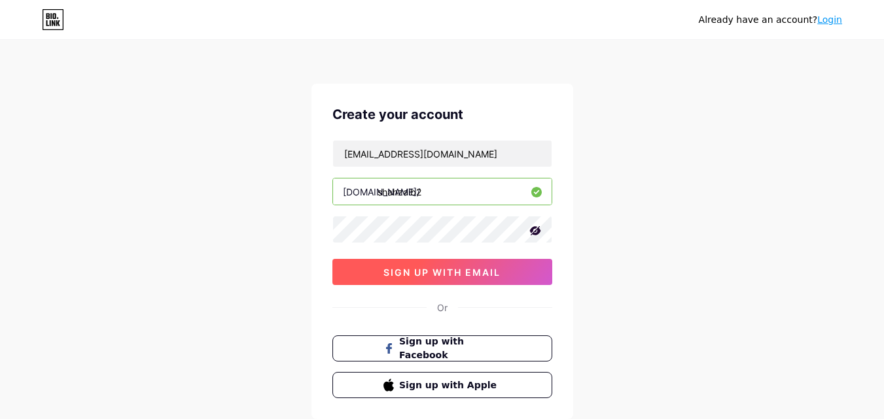
click at [423, 277] on span "sign up with email" at bounding box center [441, 272] width 117 height 11
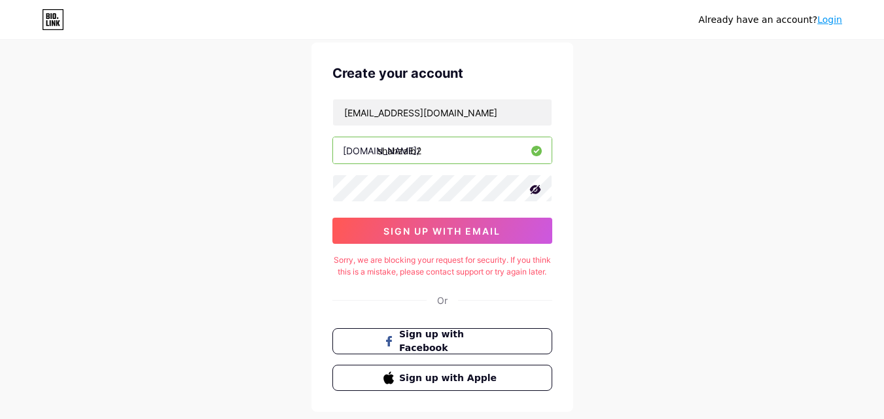
scroll to position [65, 0]
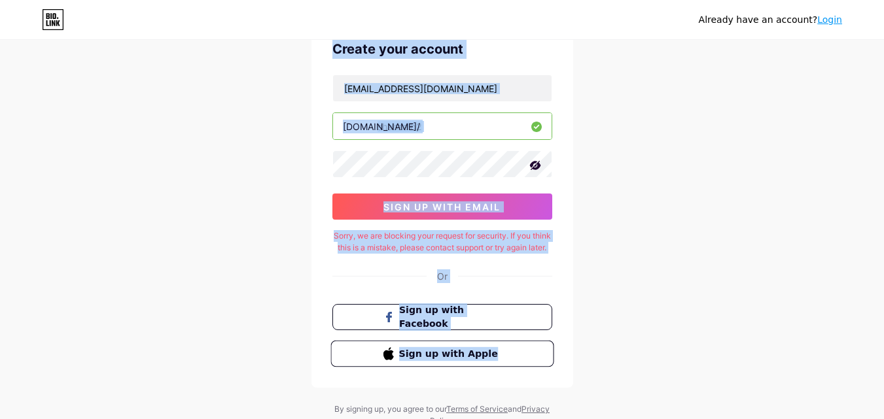
drag, startPoint x: 331, startPoint y: 50, endPoint x: 507, endPoint y: 368, distance: 363.6
click at [507, 368] on div "Create your account nofiwi4932@futebr.com bio.link/ shahzaib2 0cAFcWeA7ZKV4JVH3…" at bounding box center [442, 202] width 262 height 369
click at [661, 258] on div "Already have an account? Login Create your account nofiwi4932@futebr.com bio.li…" at bounding box center [442, 202] width 884 height 534
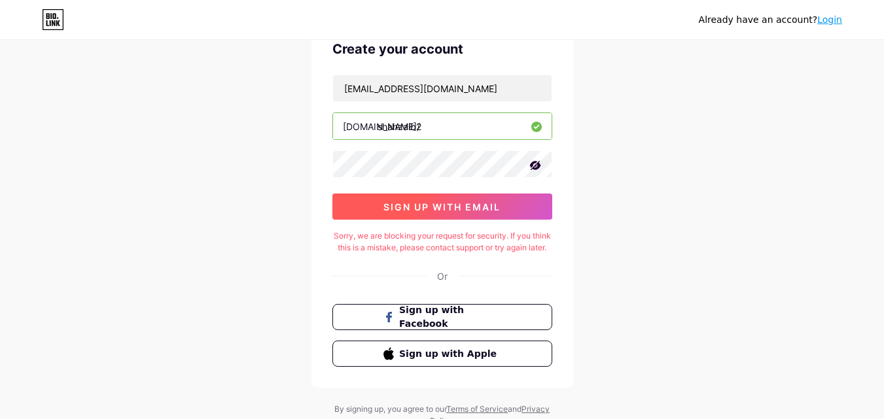
click at [434, 212] on span "sign up with email" at bounding box center [441, 206] width 117 height 11
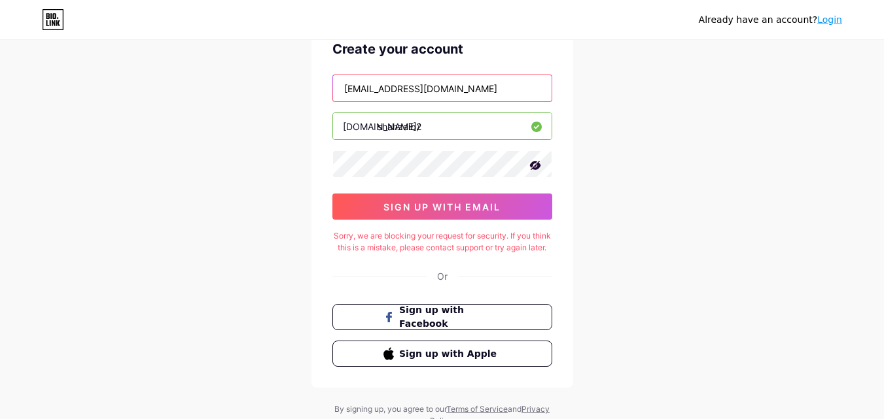
click at [468, 91] on input "nofiwi4932@futebr.com" at bounding box center [442, 88] width 218 height 26
drag, startPoint x: 449, startPoint y: 79, endPoint x: 137, endPoint y: 129, distance: 316.0
click at [137, 129] on div "Already have an account? Login Create your account nofiwi4932@futebr.com bio.li…" at bounding box center [442, 202] width 884 height 534
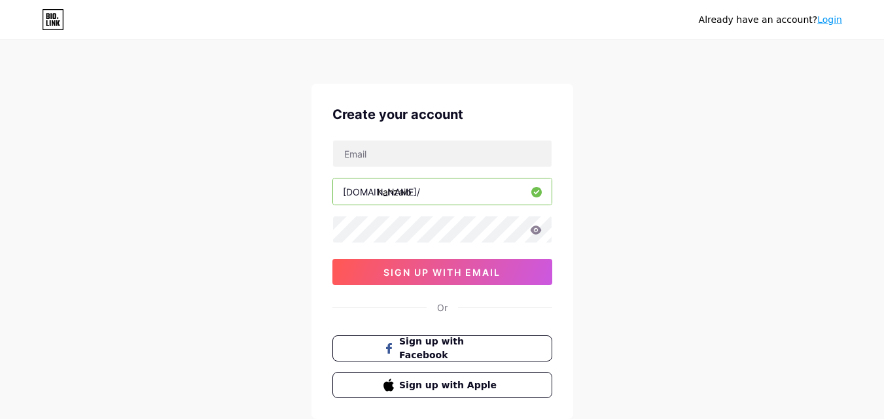
scroll to position [81, 0]
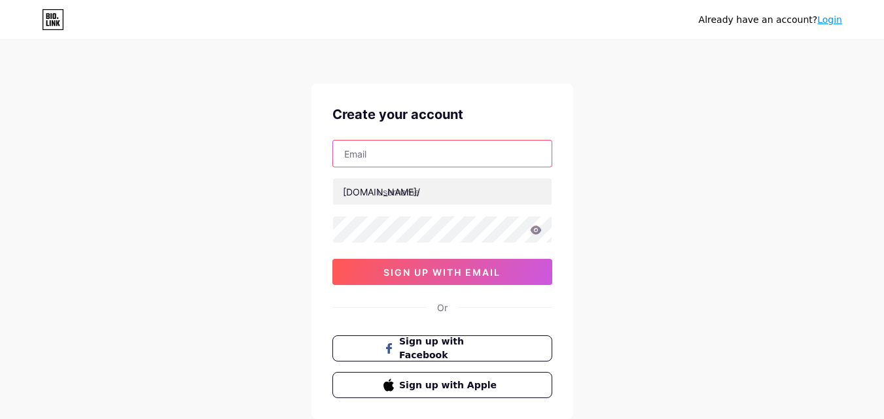
type input "shahzaib"
drag, startPoint x: 403, startPoint y: 158, endPoint x: 131, endPoint y: 174, distance: 271.9
click at [131, 174] on div "Already have an account? Login Create your account shahzaib bio.link/ sign up w…" at bounding box center [442, 250] width 884 height 500
paste input "[EMAIL_ADDRESS][DOMAIN_NAME]"
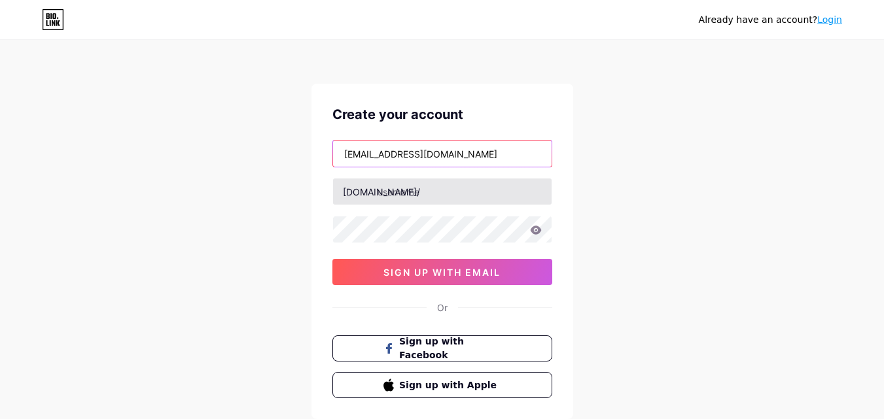
type input "[EMAIL_ADDRESS][DOMAIN_NAME]"
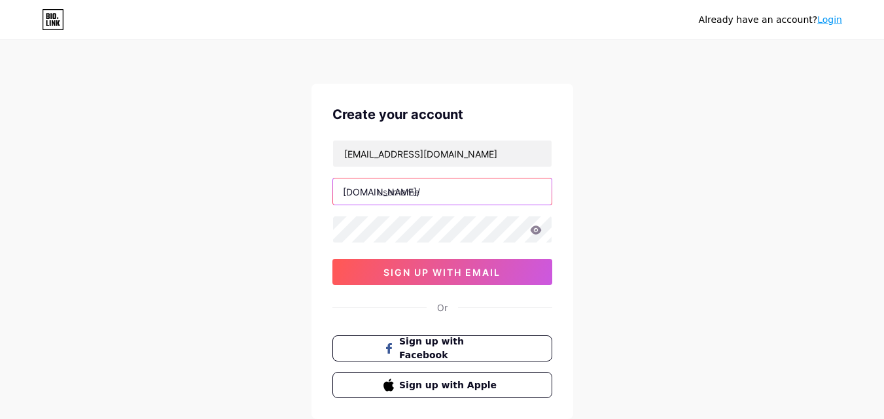
click at [434, 187] on input "text" at bounding box center [442, 192] width 218 height 26
type input "sexy1234"
click at [537, 232] on icon at bounding box center [536, 230] width 12 height 9
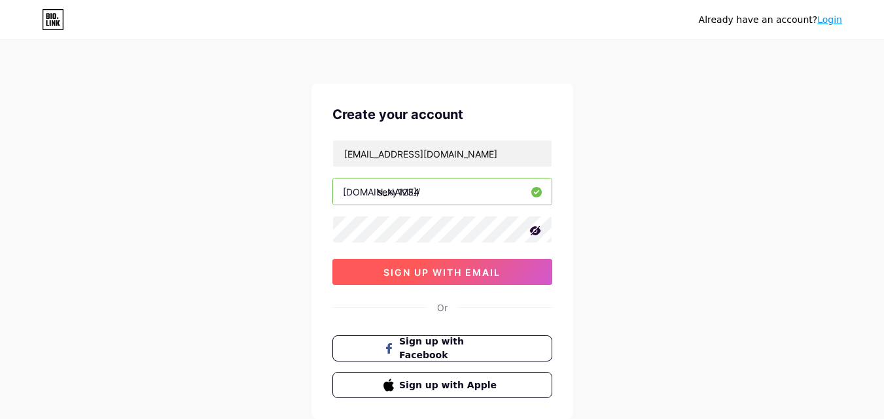
click at [507, 282] on button "sign up with email" at bounding box center [442, 272] width 220 height 26
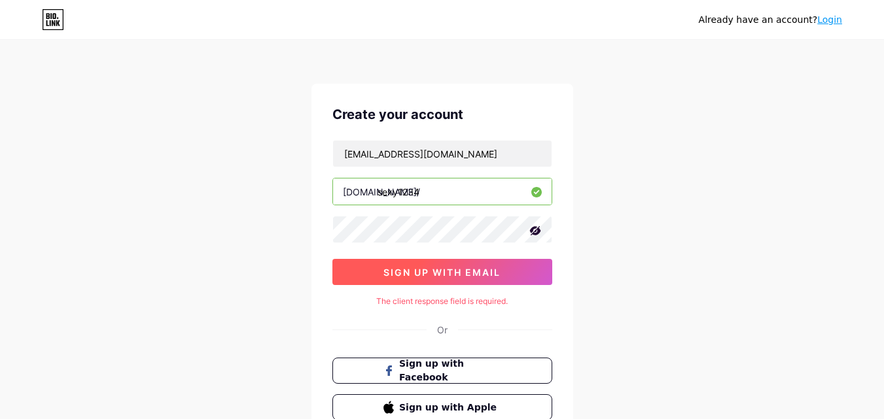
click at [513, 283] on button "sign up with email" at bounding box center [442, 272] width 220 height 26
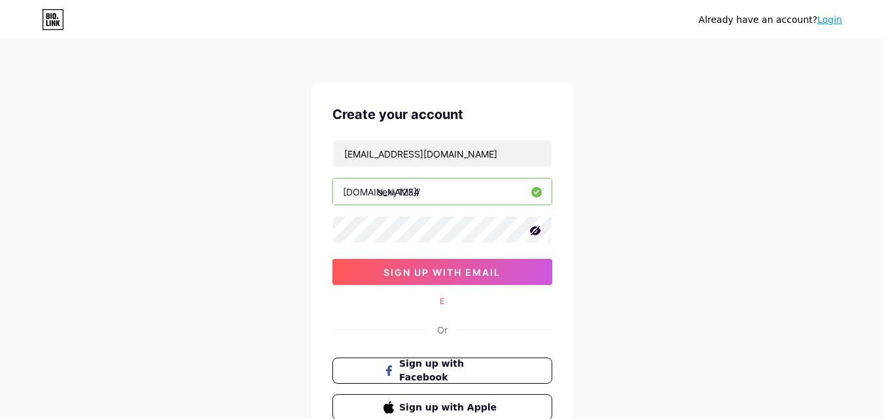
click at [440, 301] on div "E" at bounding box center [442, 302] width 220 height 12
click at [440, 300] on div "E" at bounding box center [442, 302] width 220 height 12
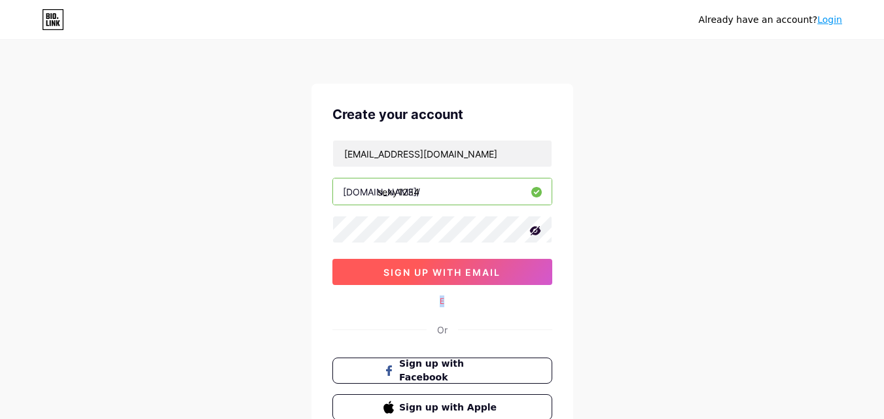
click at [456, 269] on span "sign up with email" at bounding box center [441, 272] width 117 height 11
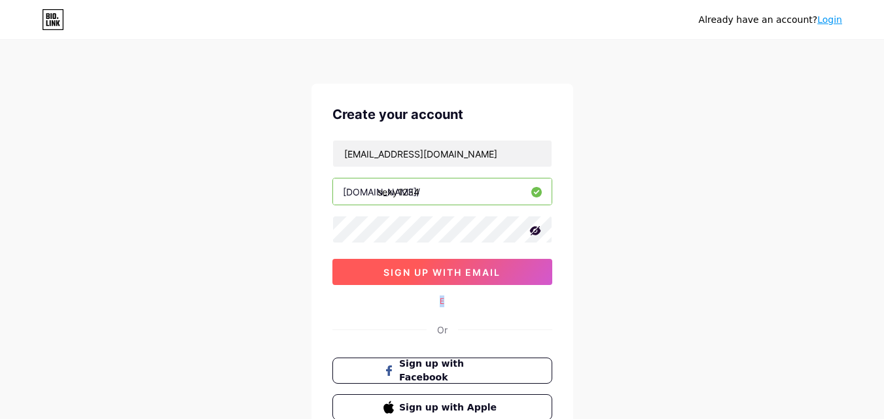
click at [456, 269] on span "sign up with email" at bounding box center [441, 272] width 117 height 11
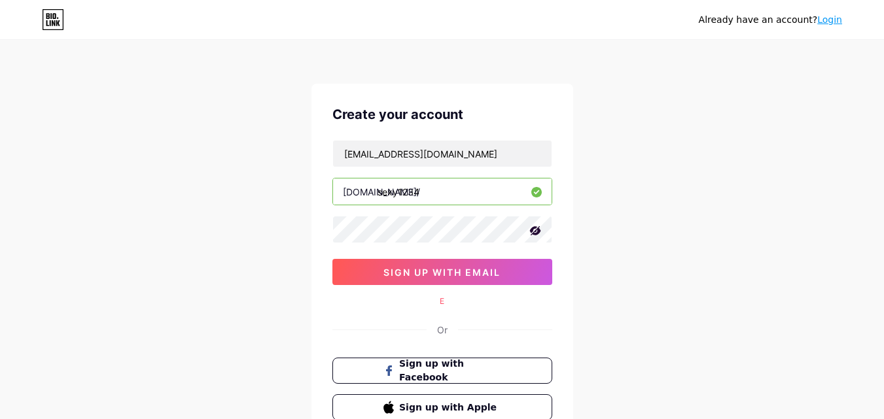
click at [61, 31] on div "Already have an account? Login" at bounding box center [442, 19] width 884 height 39
click at [46, 22] on icon at bounding box center [47, 23] width 3 height 6
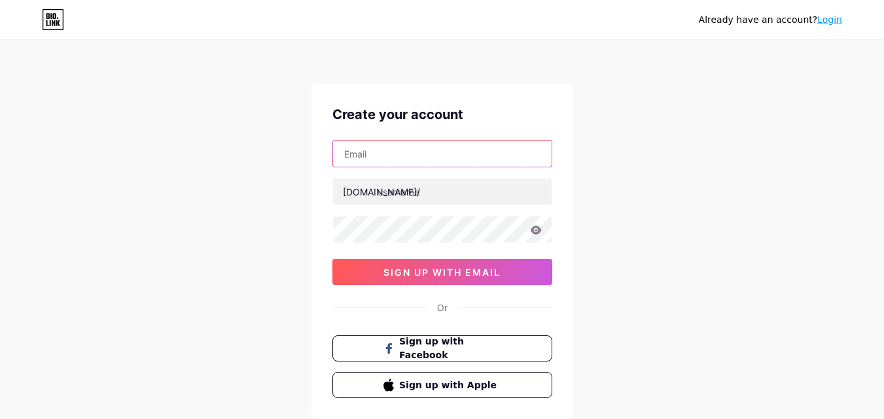
click at [456, 164] on input "text" at bounding box center [442, 154] width 218 height 26
paste input "[EMAIL_ADDRESS][DOMAIN_NAME]"
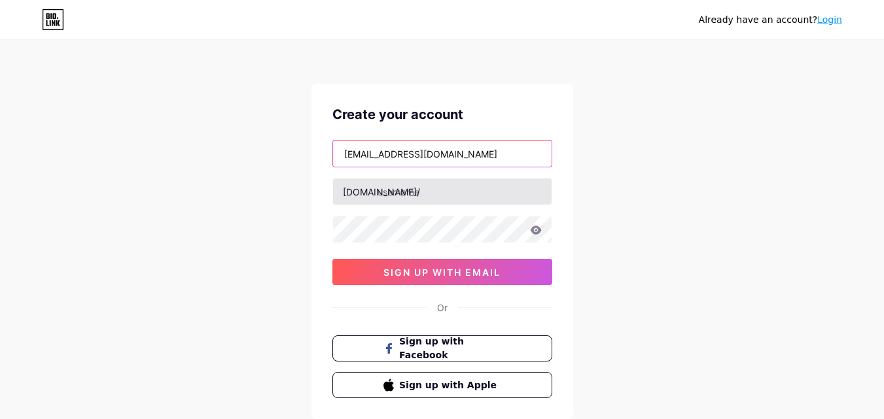
type input "[EMAIL_ADDRESS][DOMAIN_NAME]"
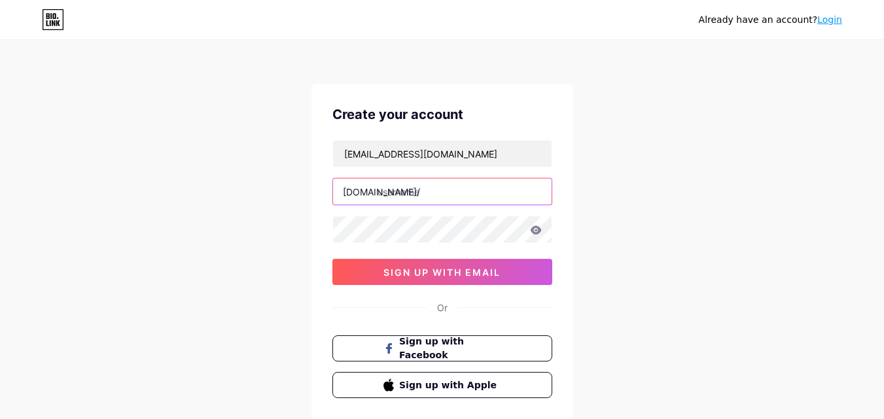
click at [438, 186] on input "text" at bounding box center [442, 192] width 218 height 26
type input "sexy123456"
click at [536, 231] on icon at bounding box center [535, 230] width 11 height 9
click at [284, 307] on div "Already have an account? Login Create your account [EMAIL_ADDRESS][DOMAIN_NAME]…" at bounding box center [442, 250] width 884 height 500
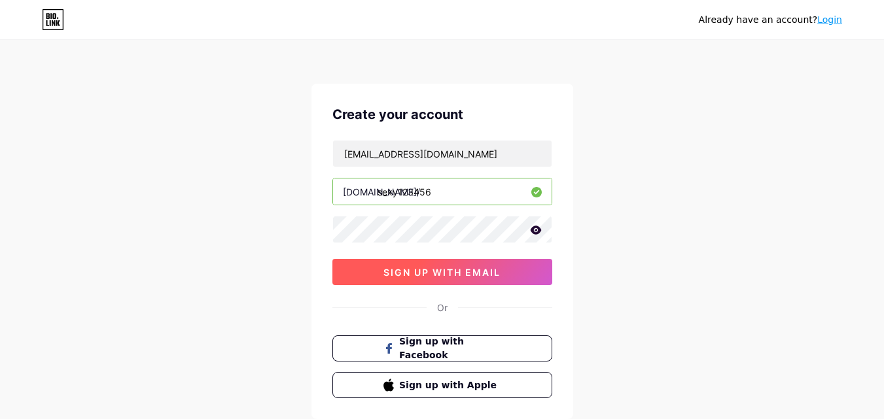
click at [361, 279] on button "sign up with email" at bounding box center [442, 272] width 220 height 26
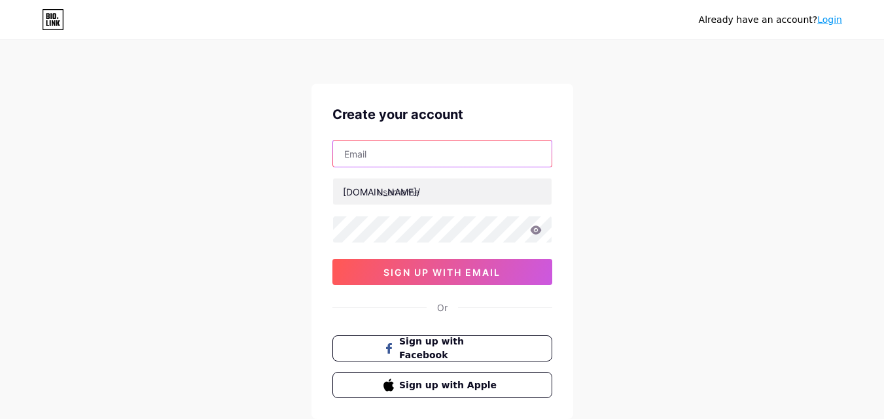
type input "shahzaib"
click at [832, 18] on link "Login" at bounding box center [829, 19] width 25 height 10
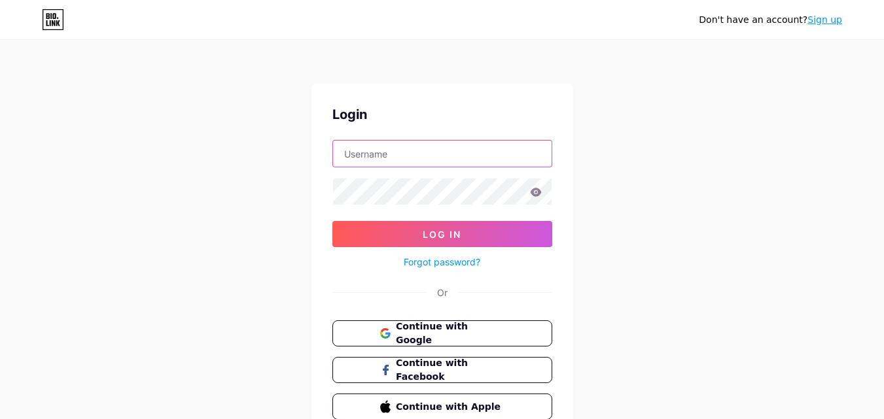
type input "shahzaib"
click at [538, 196] on icon at bounding box center [535, 192] width 11 height 9
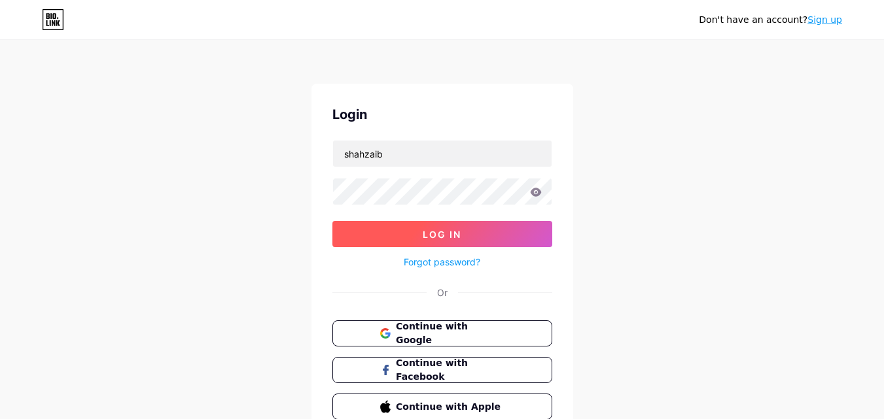
click at [443, 233] on span "Log In" at bounding box center [441, 234] width 39 height 11
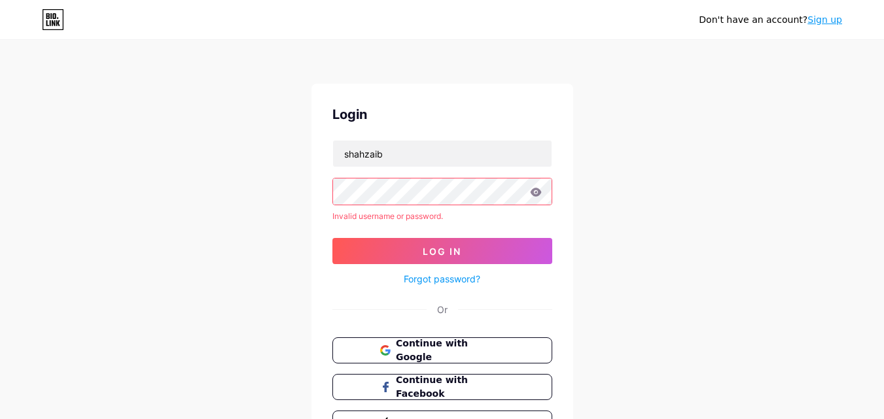
click at [439, 280] on link "Forgot password?" at bounding box center [441, 279] width 77 height 14
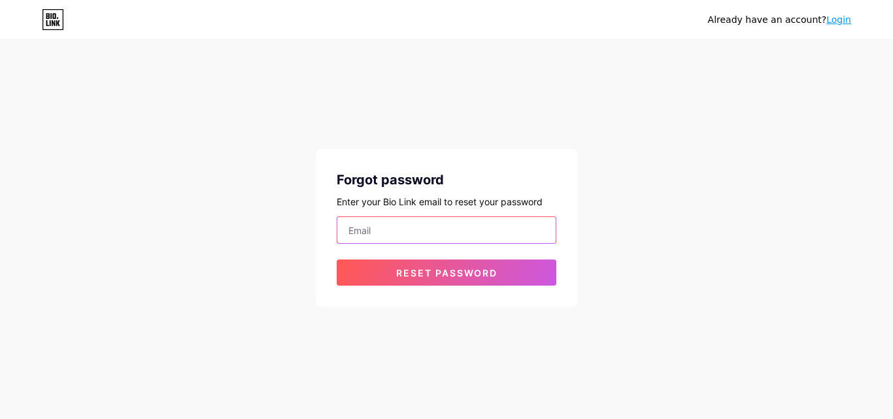
click at [407, 230] on input "email" at bounding box center [446, 230] width 218 height 26
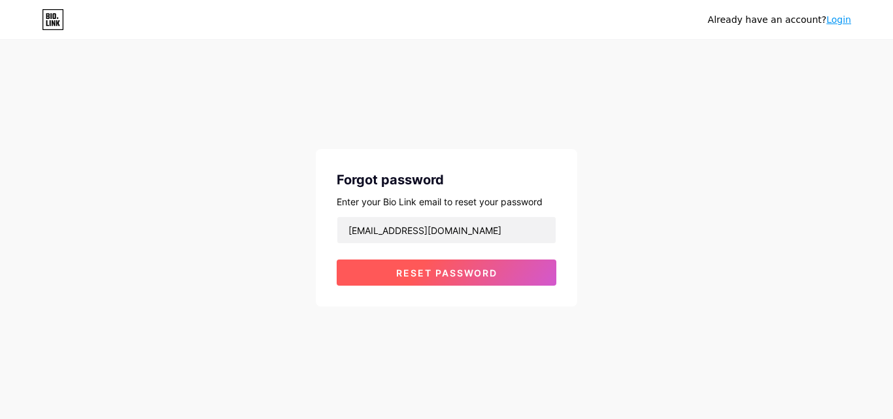
click at [402, 269] on span "Reset password" at bounding box center [446, 272] width 101 height 11
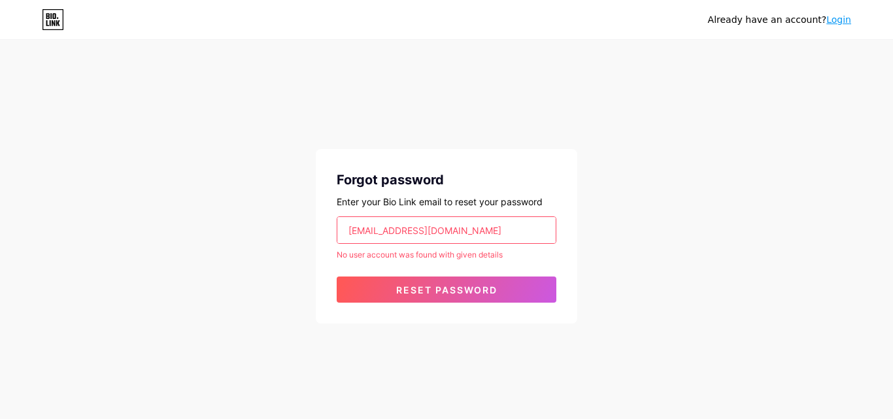
drag, startPoint x: 415, startPoint y: 233, endPoint x: 400, endPoint y: 235, distance: 15.1
click at [400, 235] on input "[EMAIL_ADDRESS][DOMAIN_NAME]" at bounding box center [446, 230] width 218 height 26
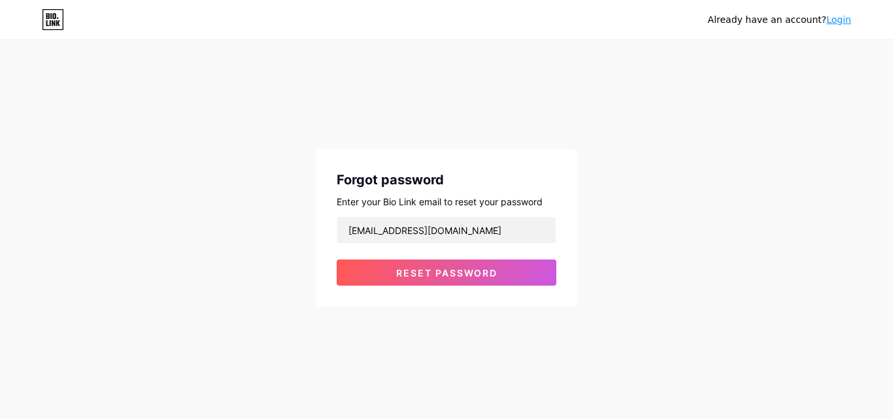
click at [406, 258] on form "[EMAIL_ADDRESS][DOMAIN_NAME] Reset password" at bounding box center [447, 250] width 220 height 69
click at [412, 291] on div "Forgot password Enter your Bio Link email to reset your password [EMAIL_ADDRESS…" at bounding box center [447, 228] width 262 height 158
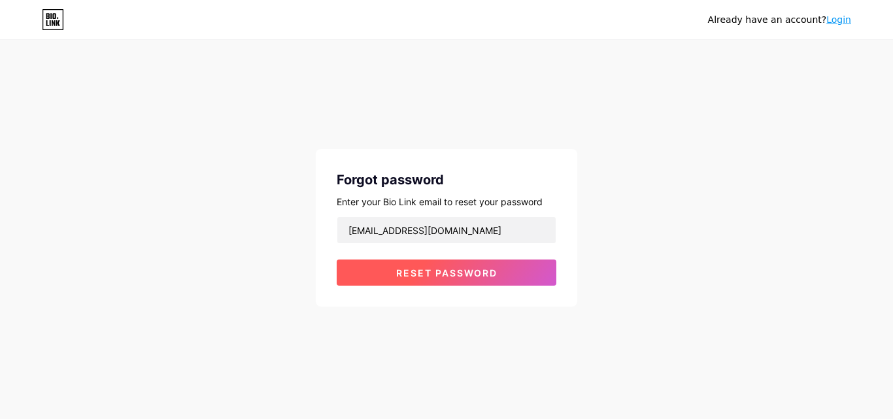
click at [413, 277] on span "Reset password" at bounding box center [446, 272] width 101 height 11
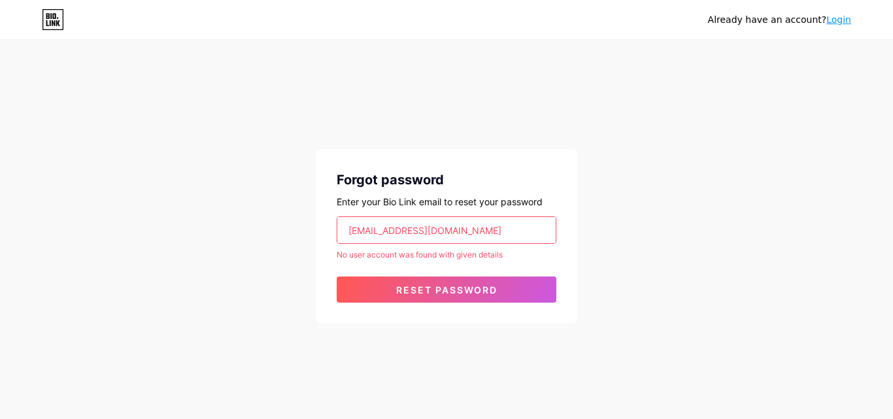
drag, startPoint x: 420, startPoint y: 232, endPoint x: 343, endPoint y: 233, distance: 77.2
click at [343, 233] on input "[EMAIL_ADDRESS][DOMAIN_NAME]" at bounding box center [446, 230] width 218 height 26
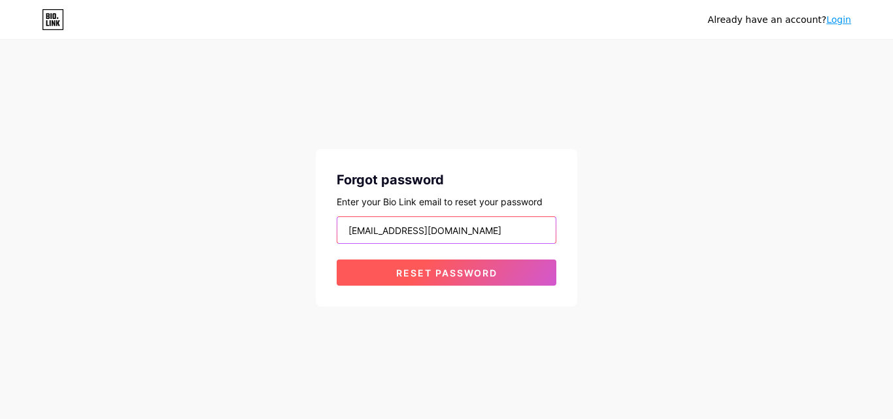
type input "[EMAIL_ADDRESS][DOMAIN_NAME]"
click at [369, 277] on button "Reset password" at bounding box center [447, 273] width 220 height 26
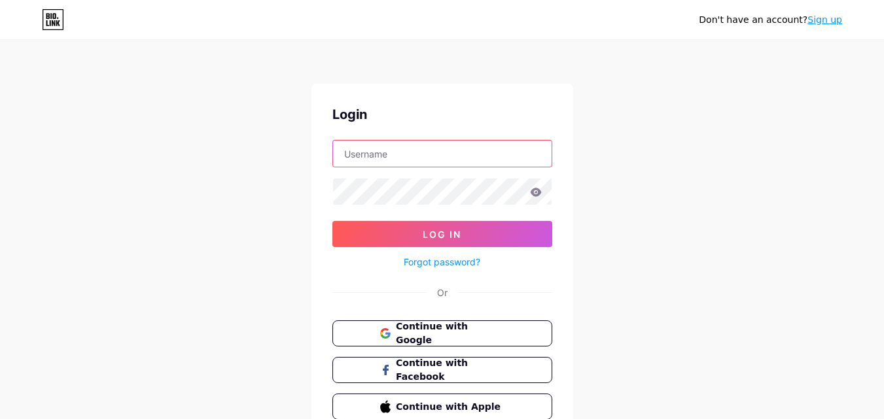
type input "shahzaib"
click at [398, 328] on span "Continue with Google" at bounding box center [449, 334] width 109 height 28
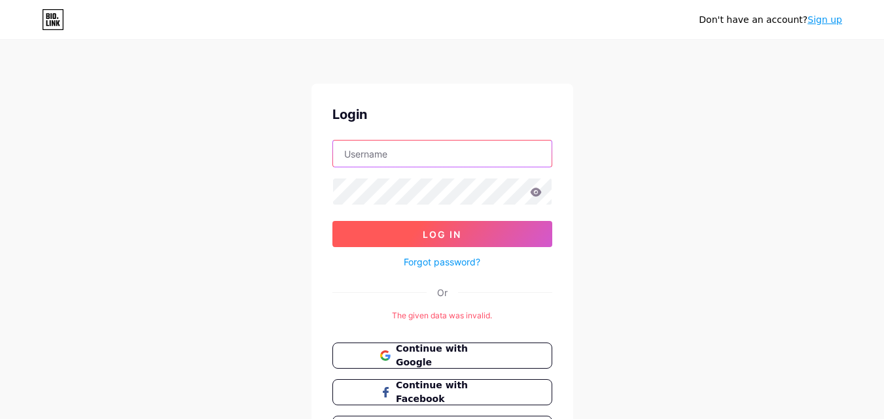
type input "shahzaib"
click at [411, 224] on button "Log In" at bounding box center [442, 234] width 220 height 26
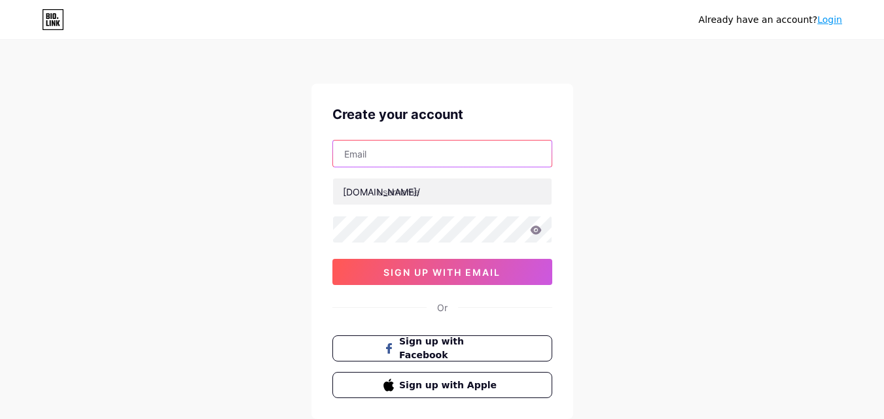
click at [445, 146] on input "text" at bounding box center [442, 154] width 218 height 26
paste input "[EMAIL_ADDRESS][DOMAIN_NAME]"
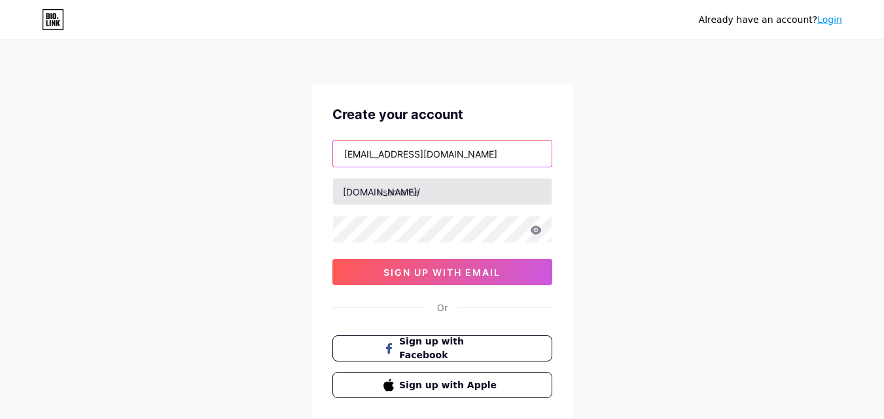
type input "[EMAIL_ADDRESS][DOMAIN_NAME]"
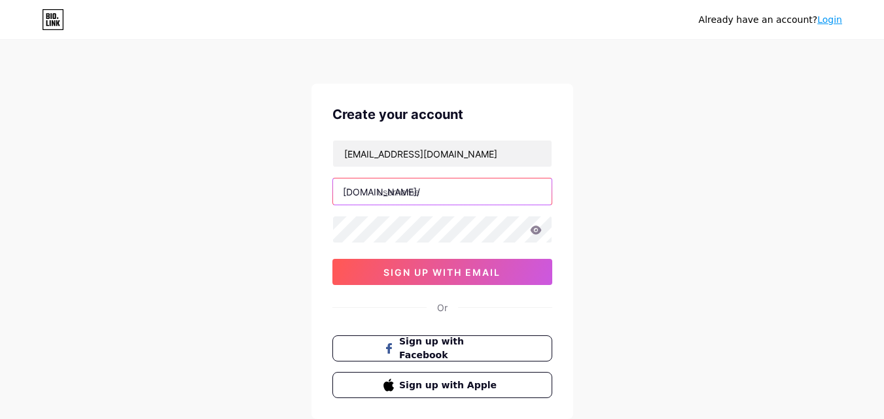
click at [468, 188] on input "text" at bounding box center [442, 192] width 218 height 26
type input "babarazam"
click at [536, 233] on icon at bounding box center [535, 230] width 11 height 9
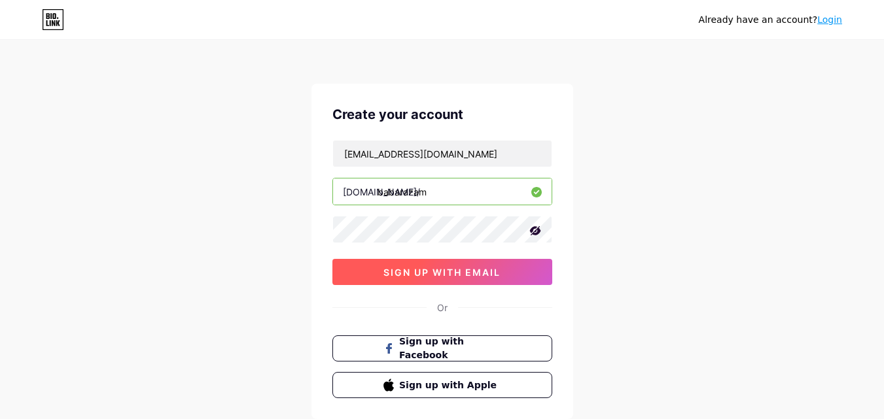
click at [455, 271] on span "sign up with email" at bounding box center [441, 272] width 117 height 11
